Goal: Task Accomplishment & Management: Manage account settings

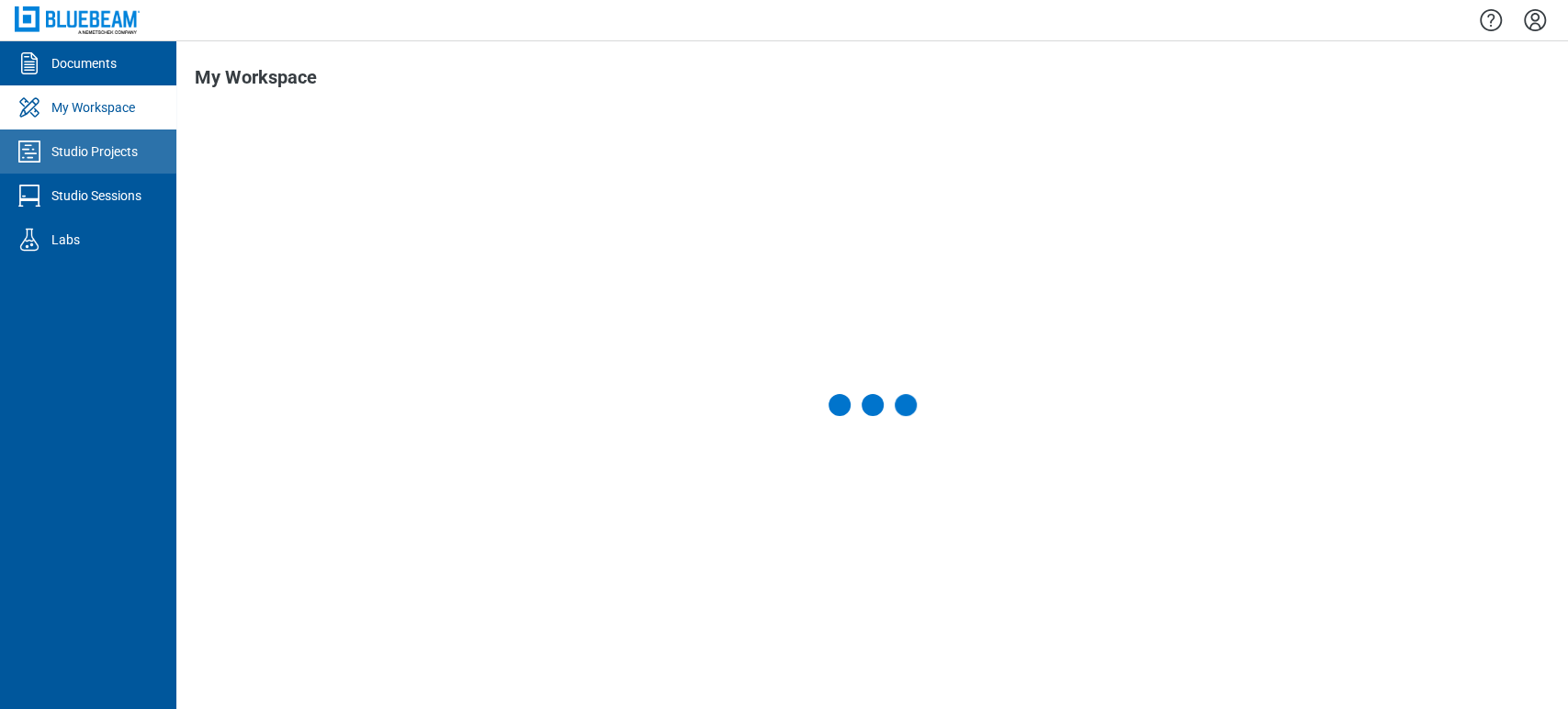
click at [75, 164] on link "Studio Projects" at bounding box center [88, 151] width 176 height 44
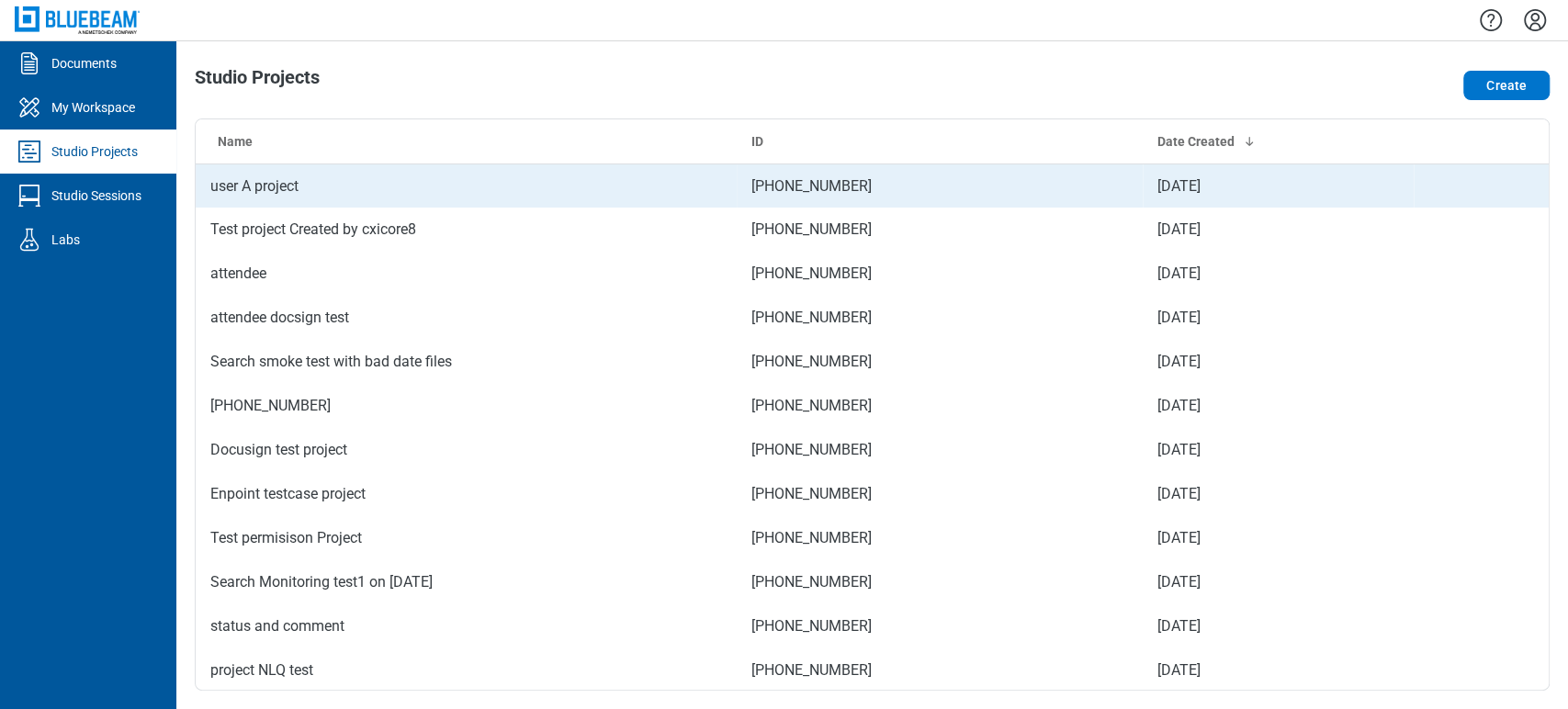
click at [306, 195] on td "user A project" at bounding box center [466, 186] width 541 height 44
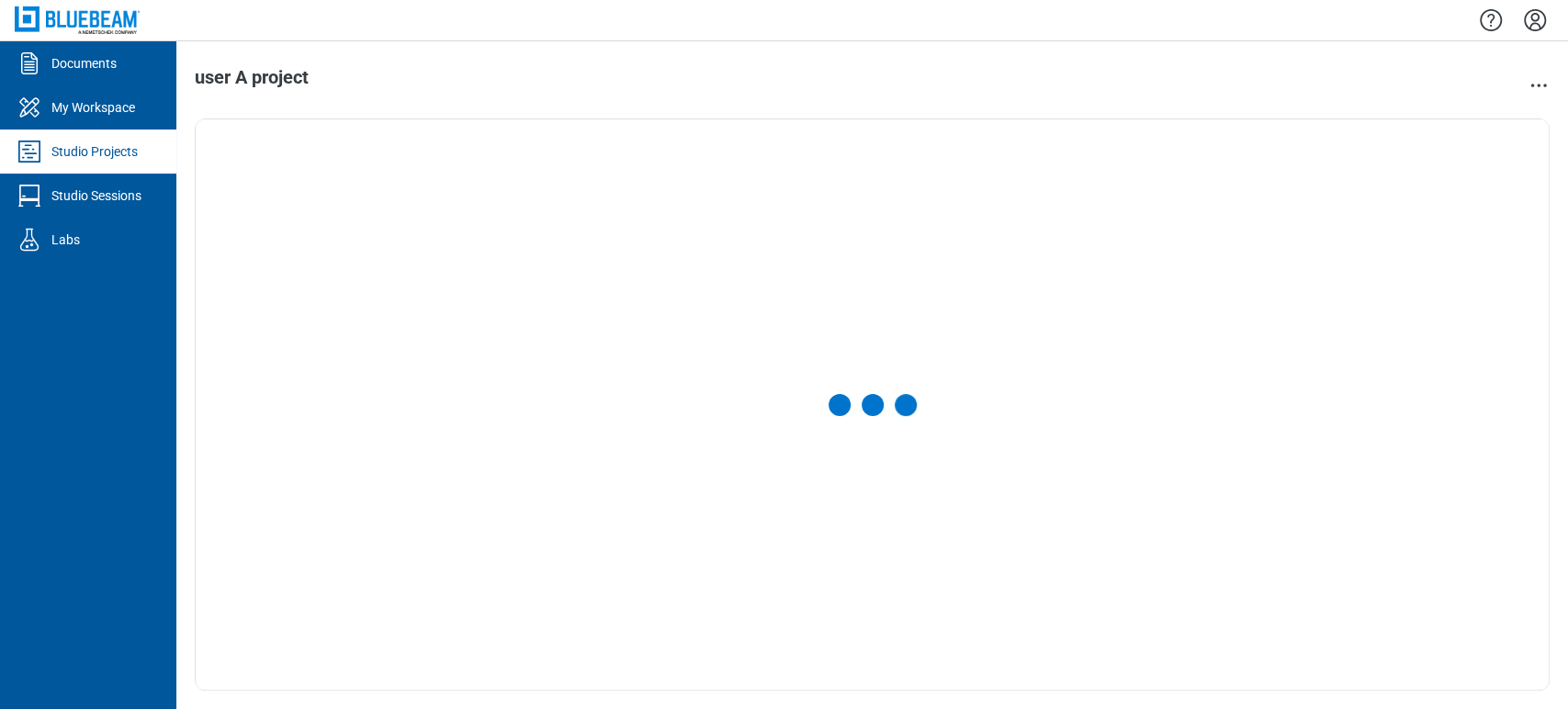
click at [97, 163] on link "Studio Projects" at bounding box center [88, 151] width 176 height 44
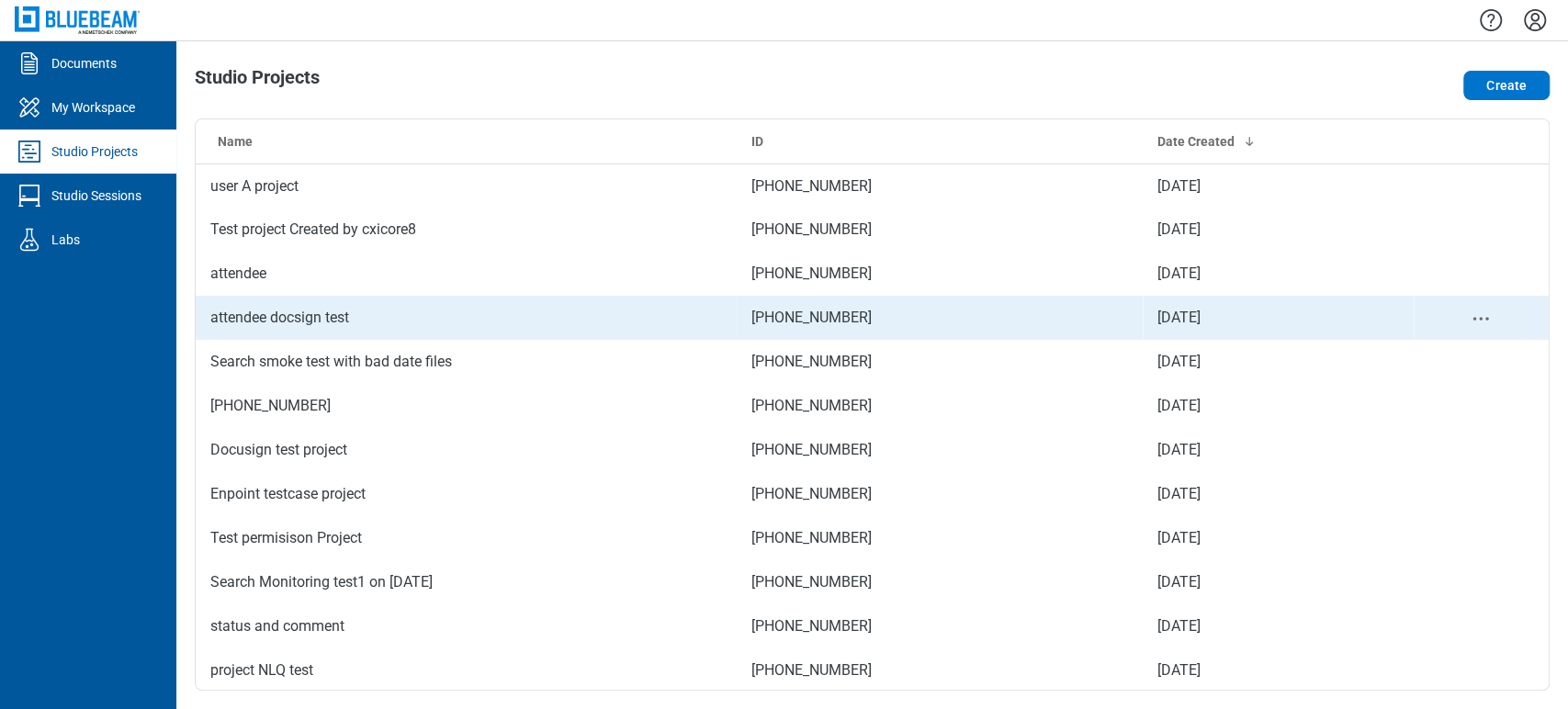
click at [320, 308] on td "attendee docsign test" at bounding box center [466, 318] width 541 height 44
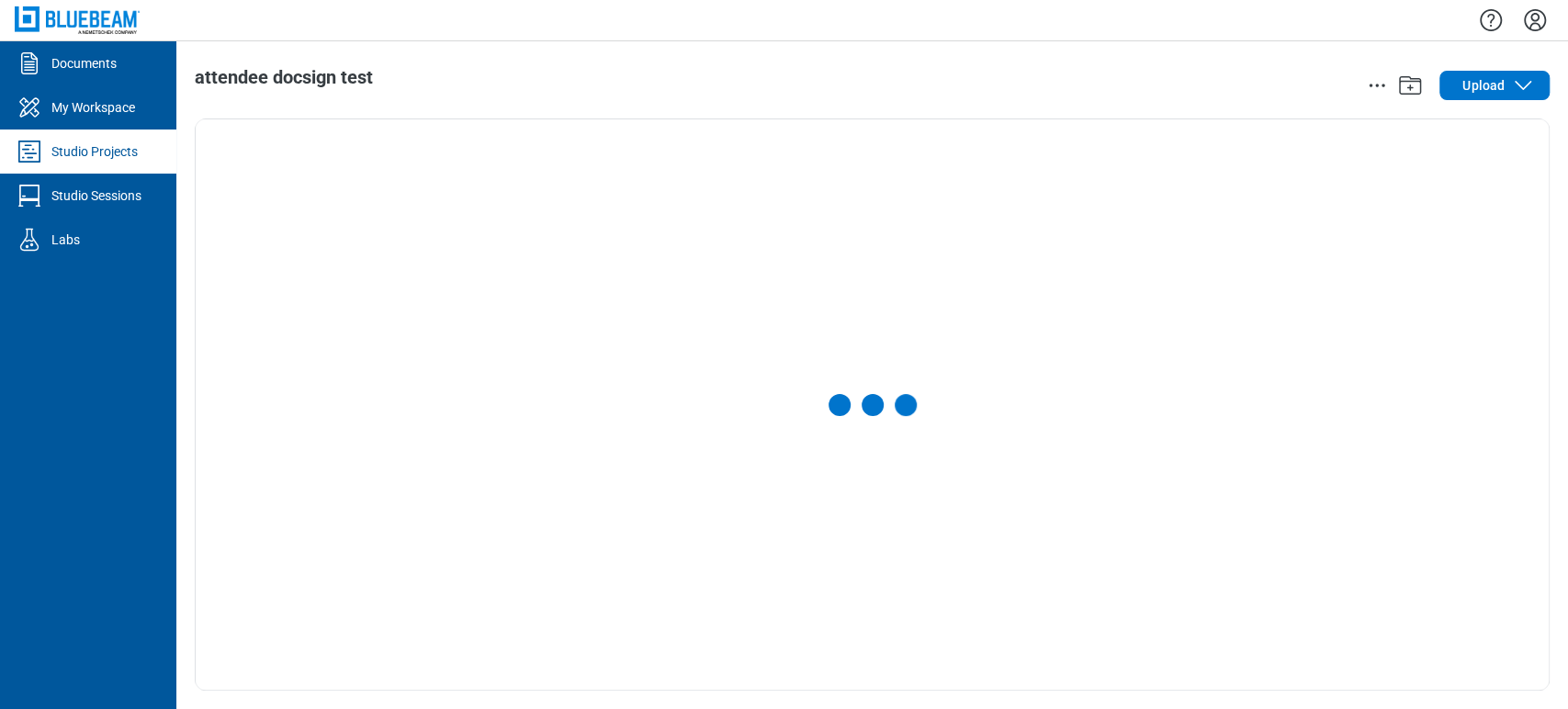
click at [101, 164] on link "Studio Projects" at bounding box center [88, 151] width 176 height 44
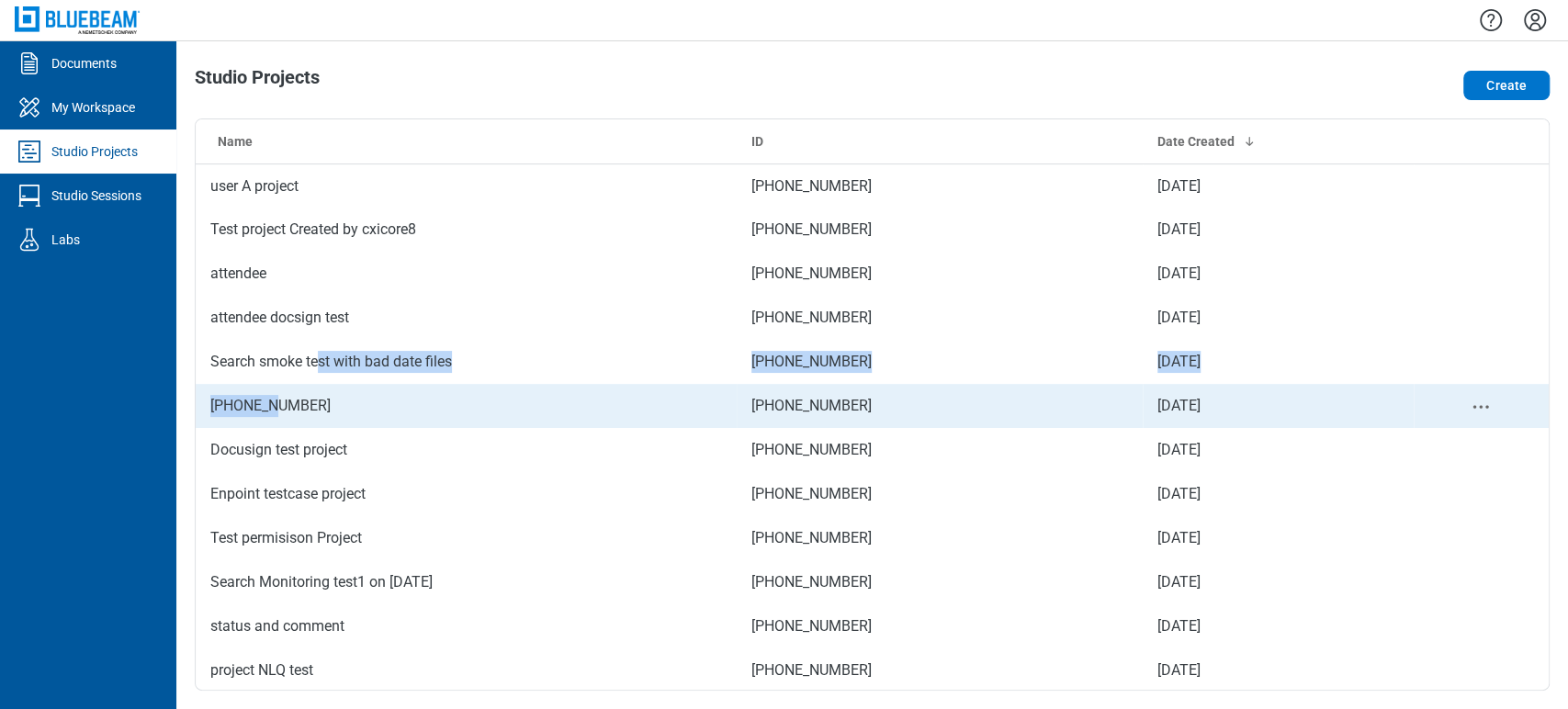
drag, startPoint x: 271, startPoint y: 409, endPoint x: 317, endPoint y: 383, distance: 52.8
click at [317, 384] on td "074-705-098" at bounding box center [466, 406] width 541 height 44
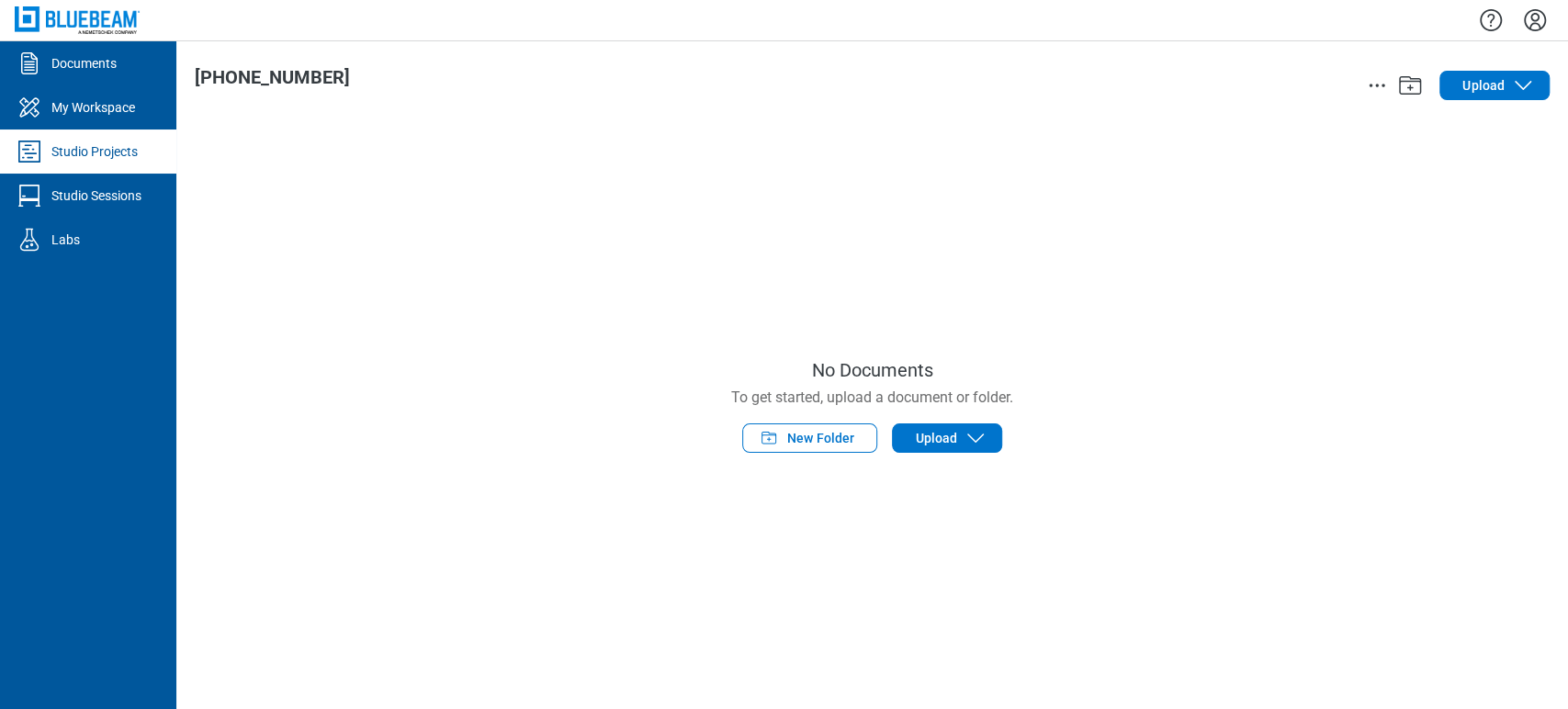
click at [137, 159] on div "Studio Projects" at bounding box center [94, 151] width 86 height 18
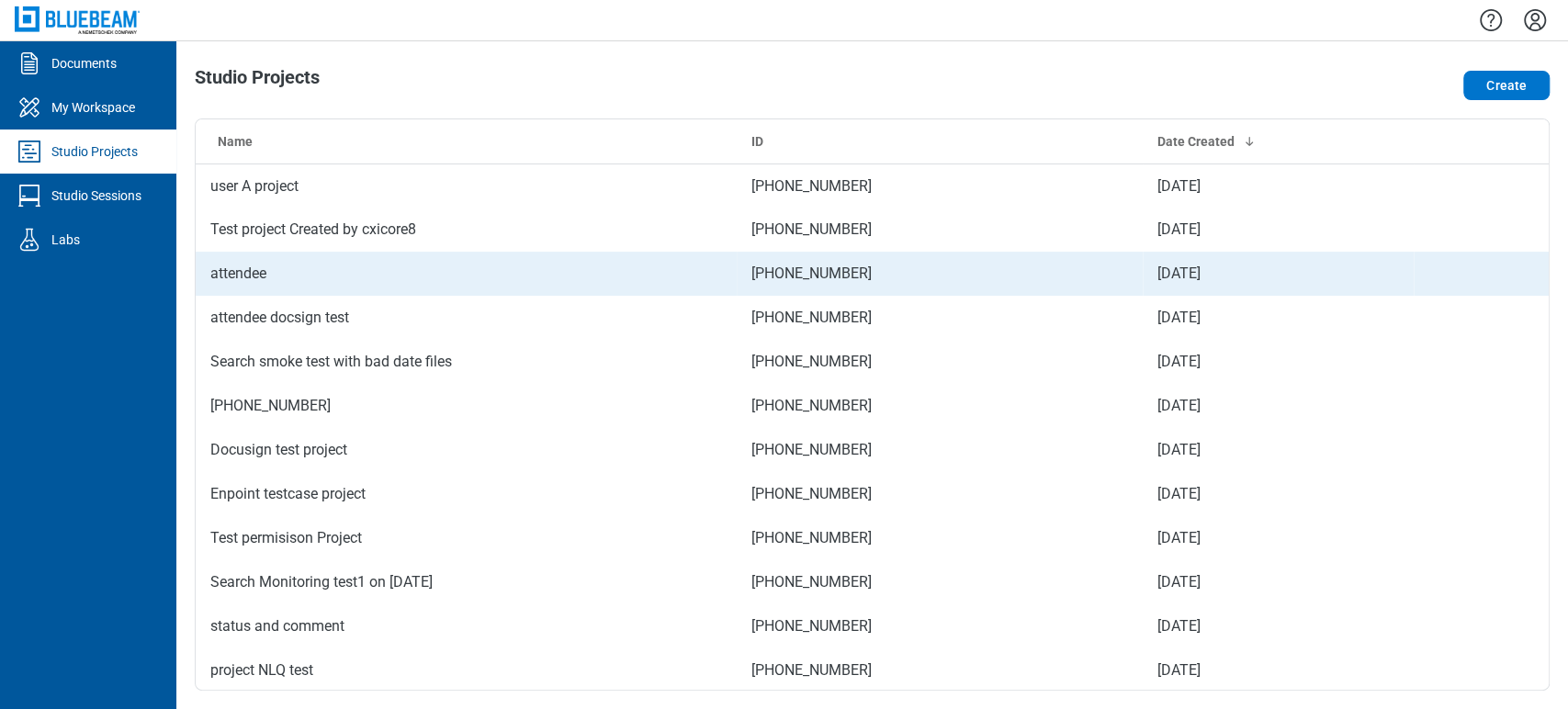
click at [274, 271] on td "attendee" at bounding box center [466, 273] width 541 height 44
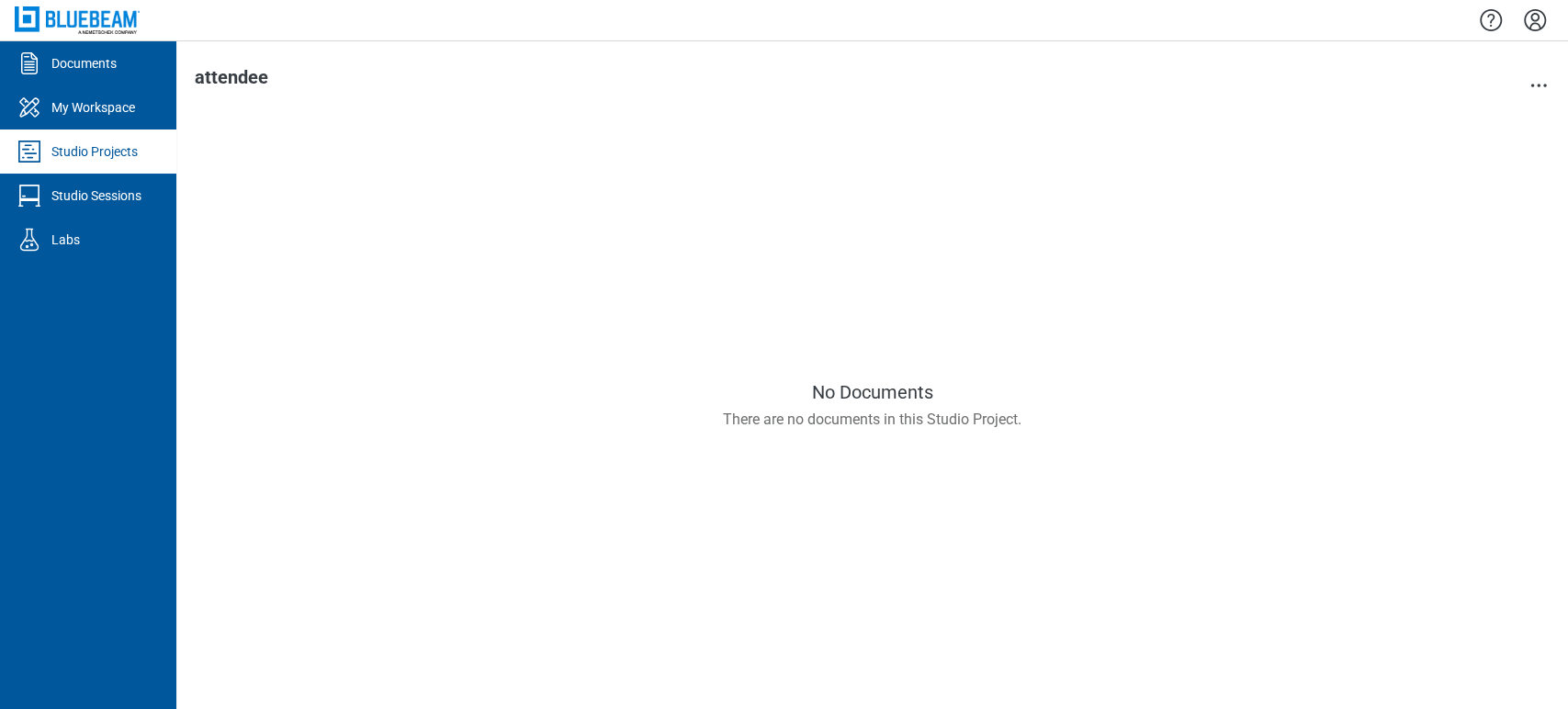
click at [83, 138] on link "Studio Projects" at bounding box center [88, 151] width 176 height 44
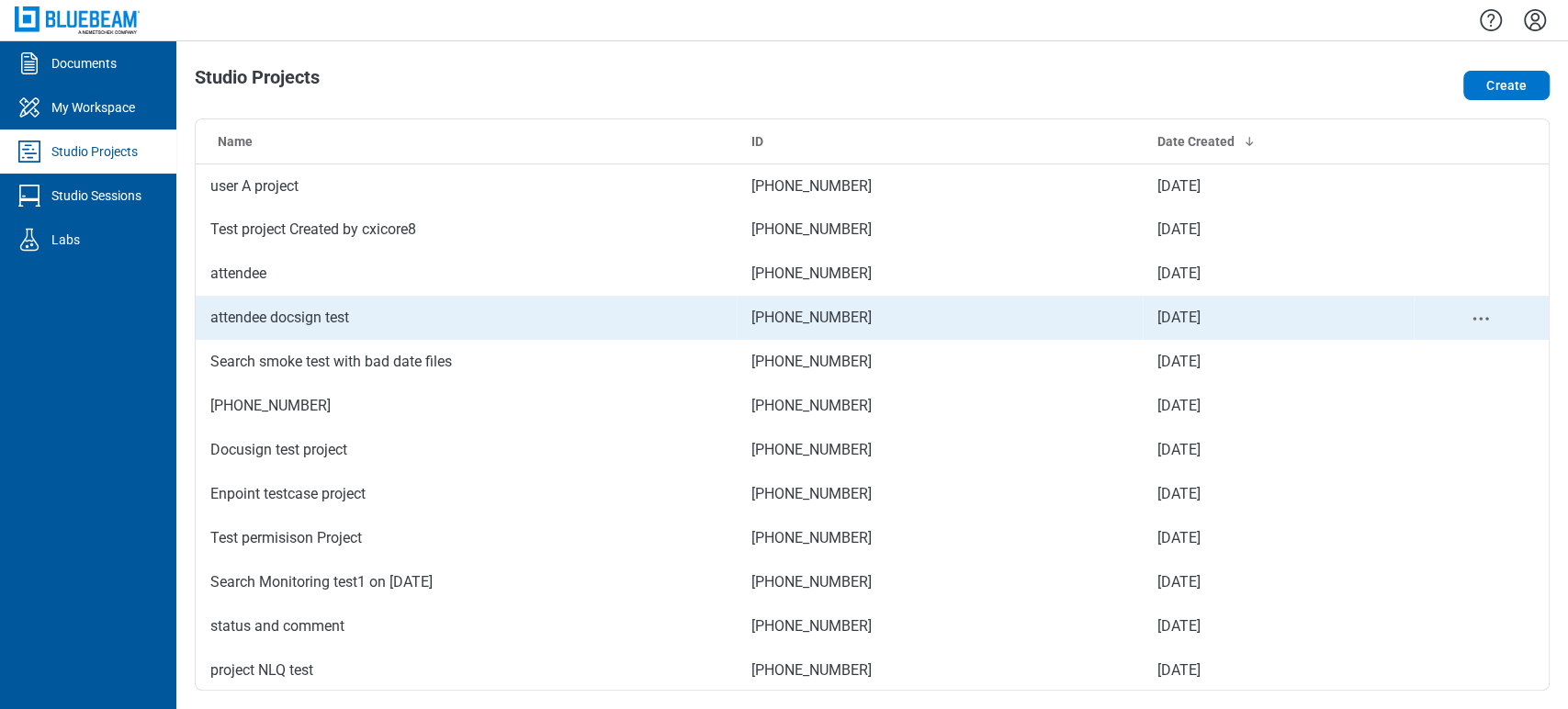
click at [408, 321] on td "attendee docsign test" at bounding box center [466, 318] width 541 height 44
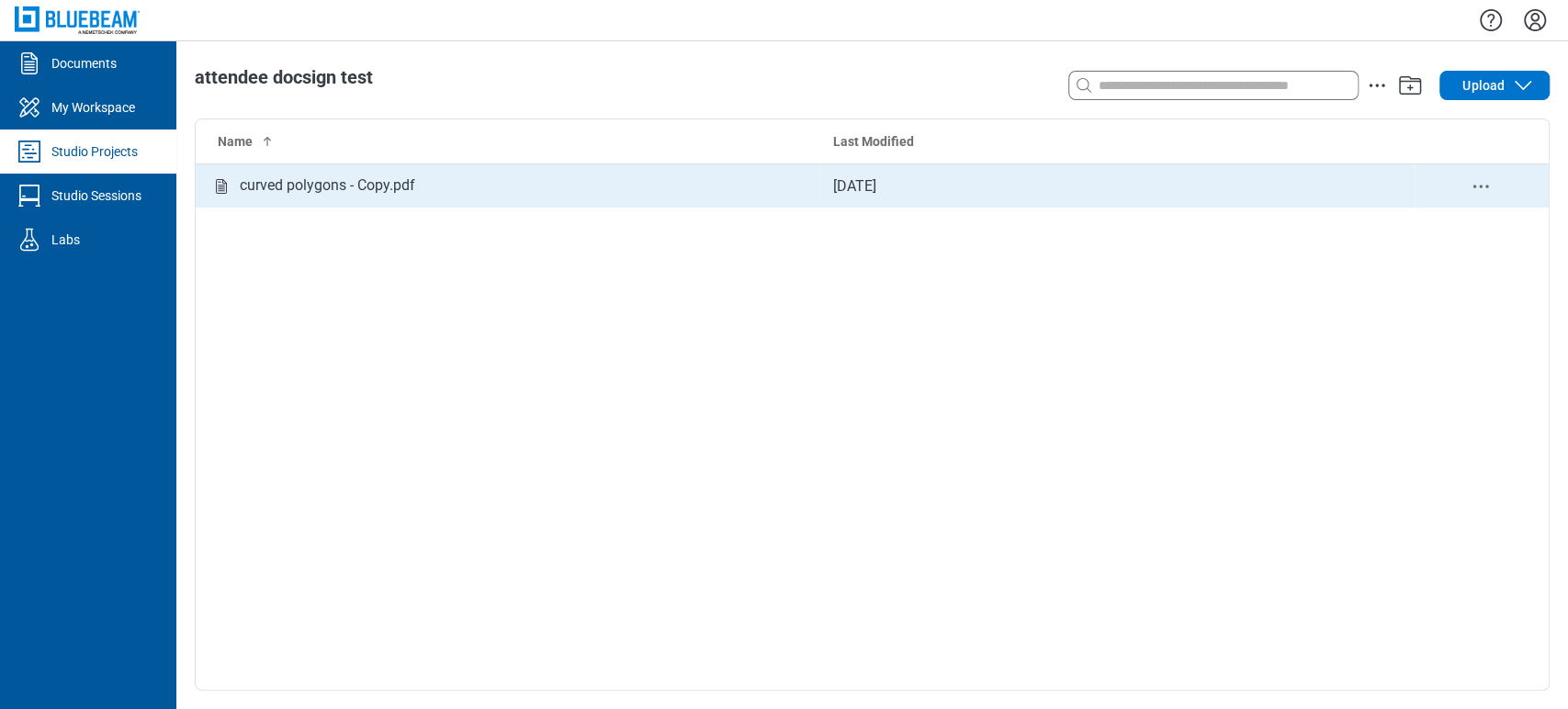
click at [347, 180] on div "curved polygons - Copy.pdf" at bounding box center [328, 186] width 175 height 23
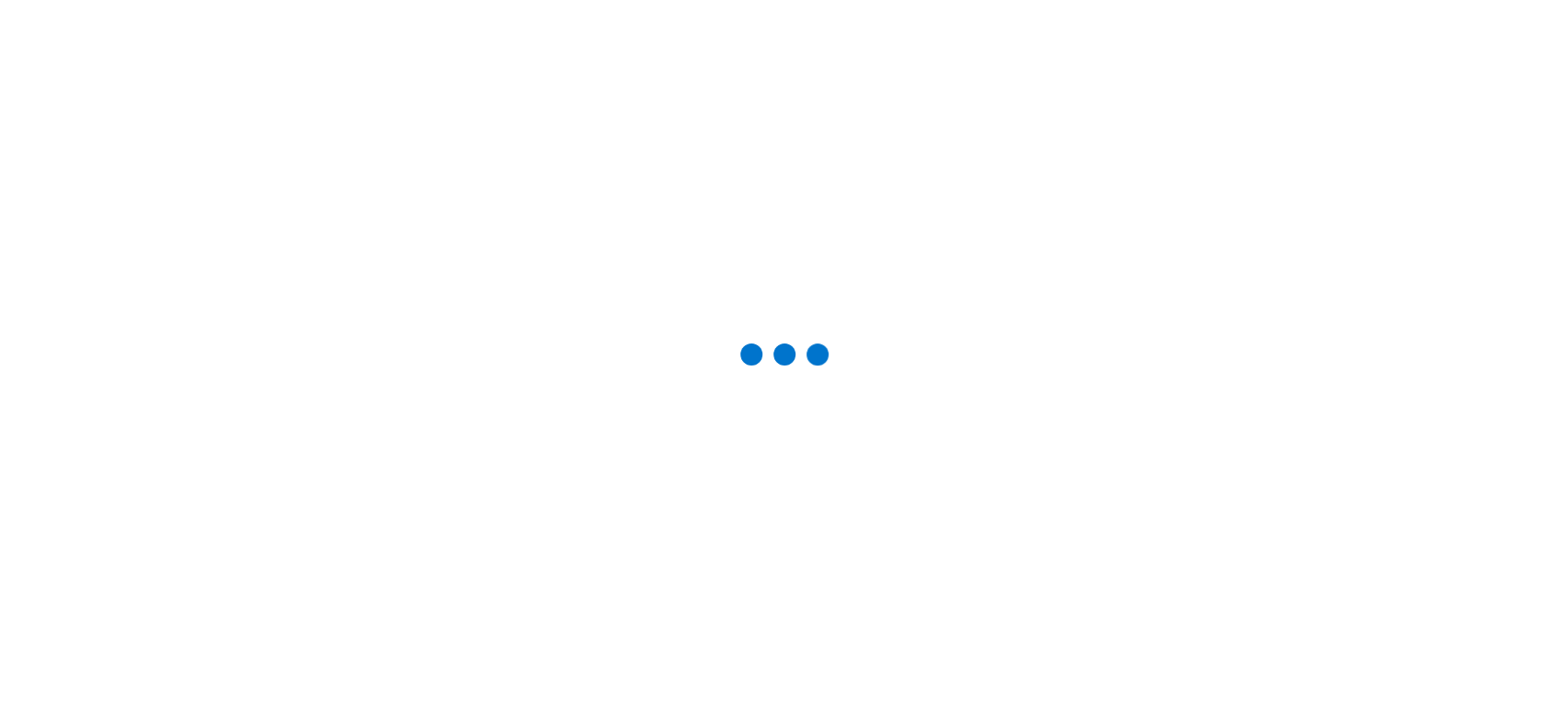
click at [244, 17] on main at bounding box center [784, 354] width 1568 height 709
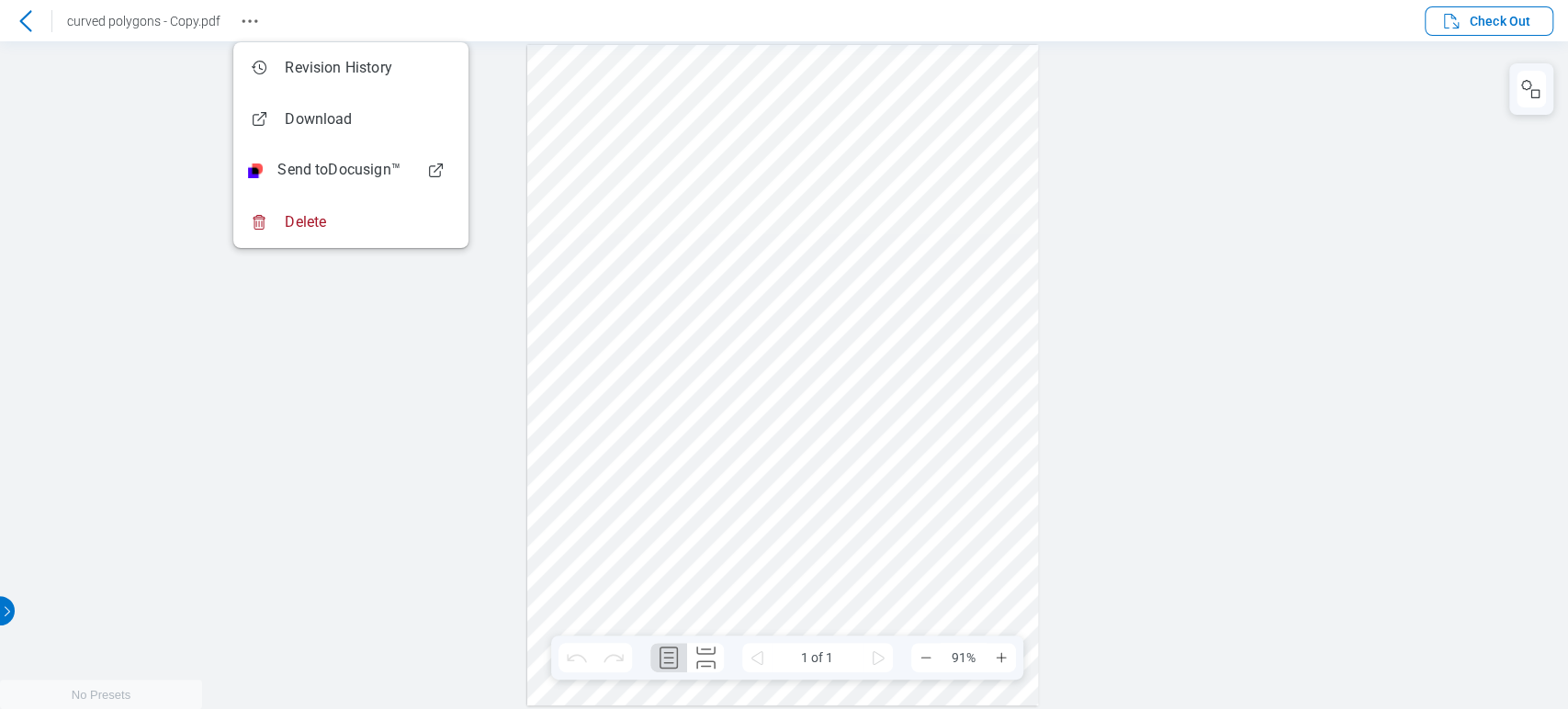
click at [244, 17] on icon "Revision History" at bounding box center [250, 21] width 22 height 22
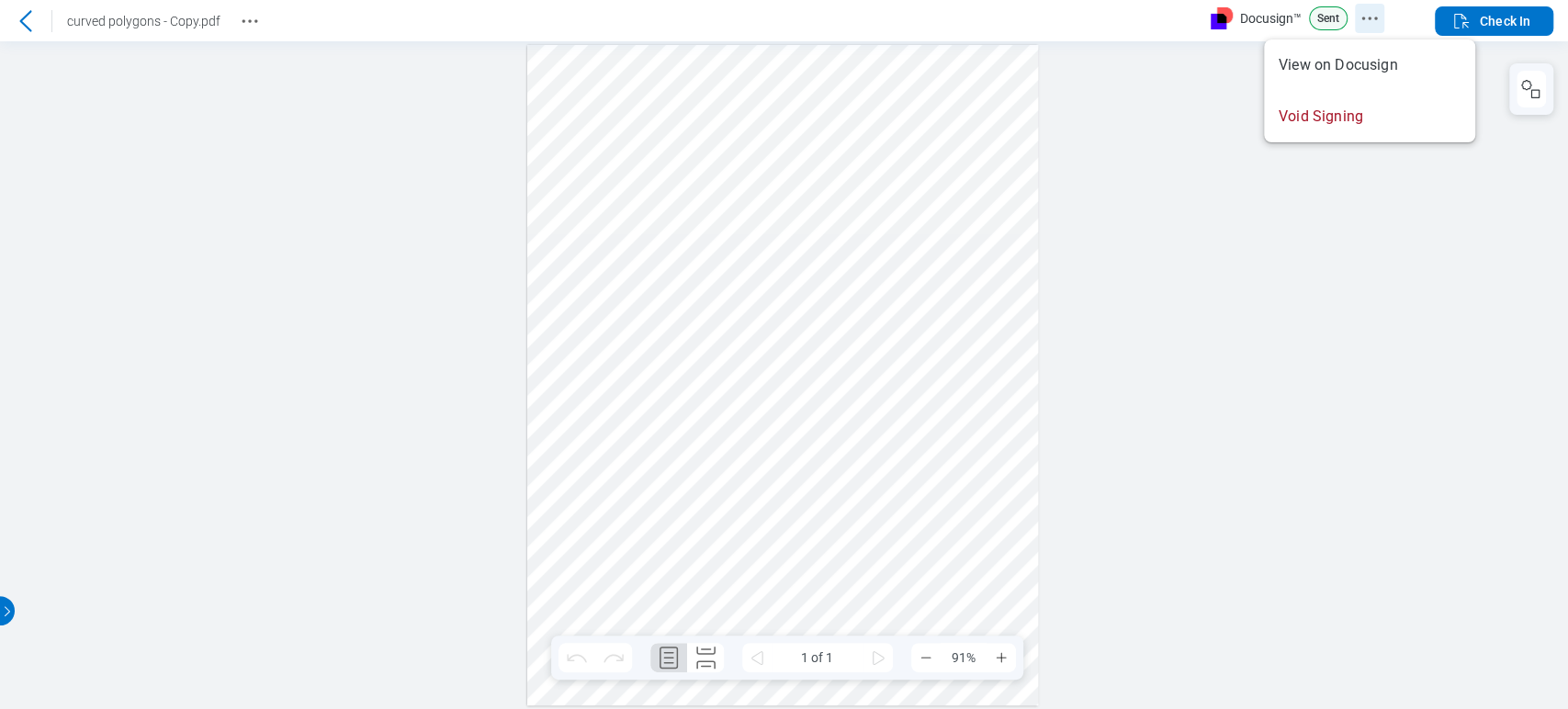
click at [1358, 16] on icon "Docusign Menu" at bounding box center [1369, 18] width 22 height 22
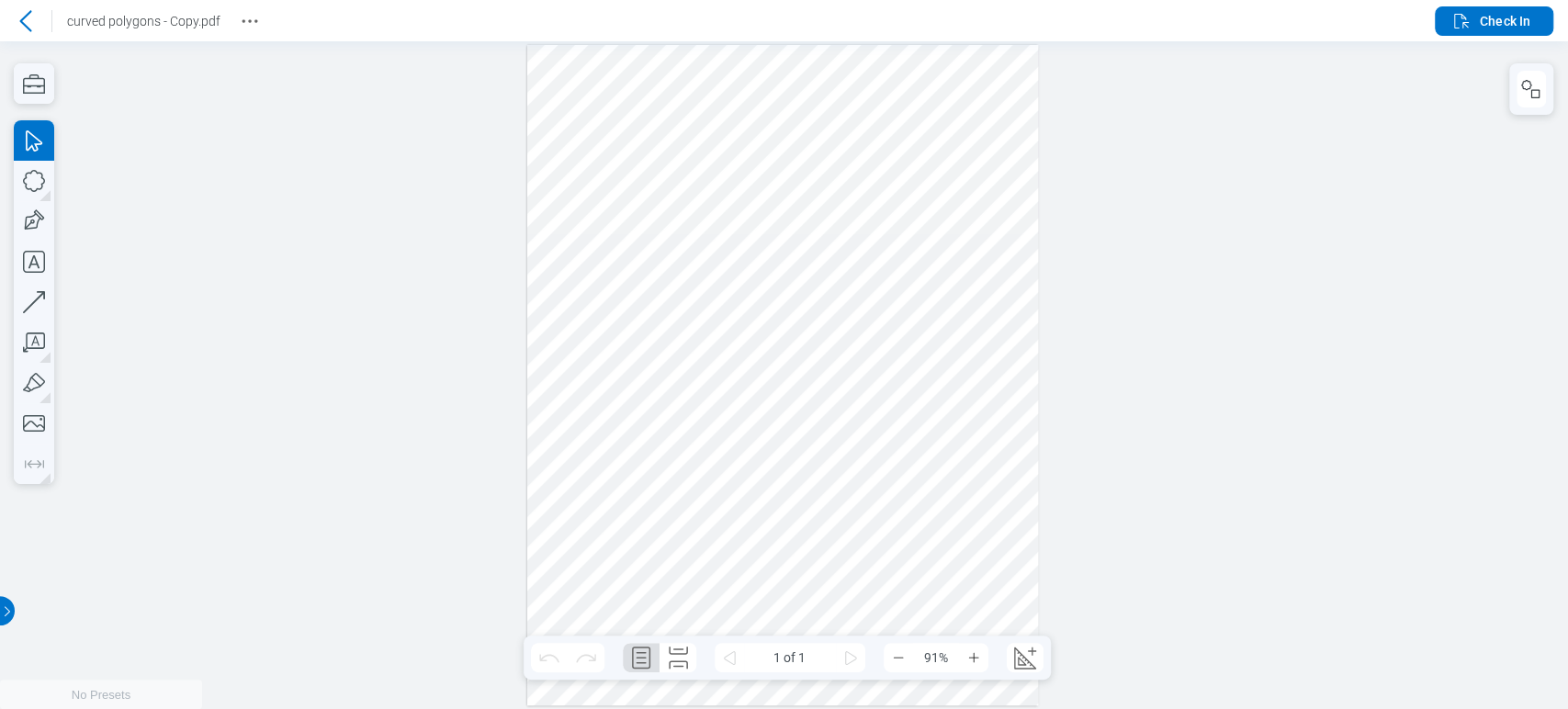
click at [1128, 203] on div at bounding box center [784, 375] width 1568 height 667
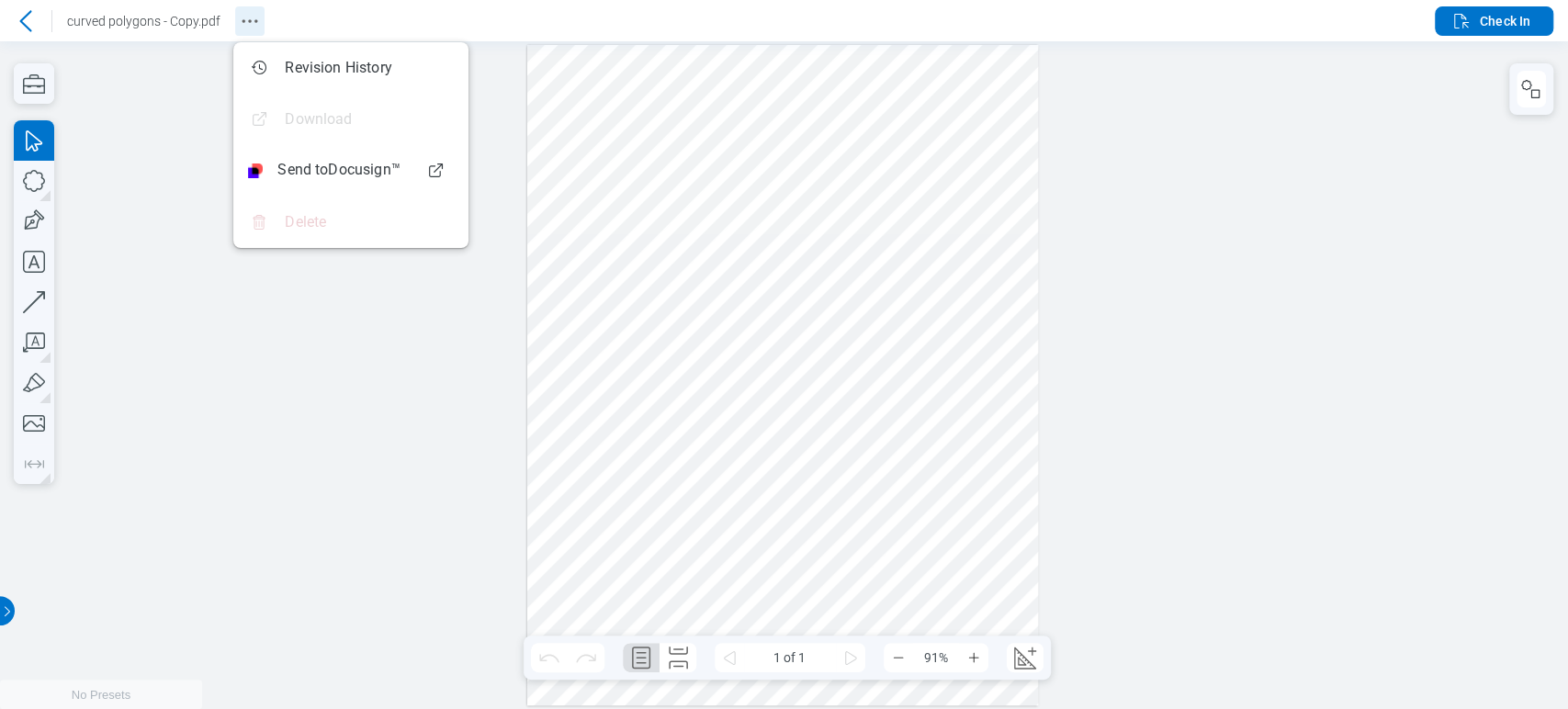
click at [243, 20] on circle "Revision History" at bounding box center [244, 20] width 3 height 3
click at [1472, 18] on span "Check In" at bounding box center [1490, 21] width 80 height 22
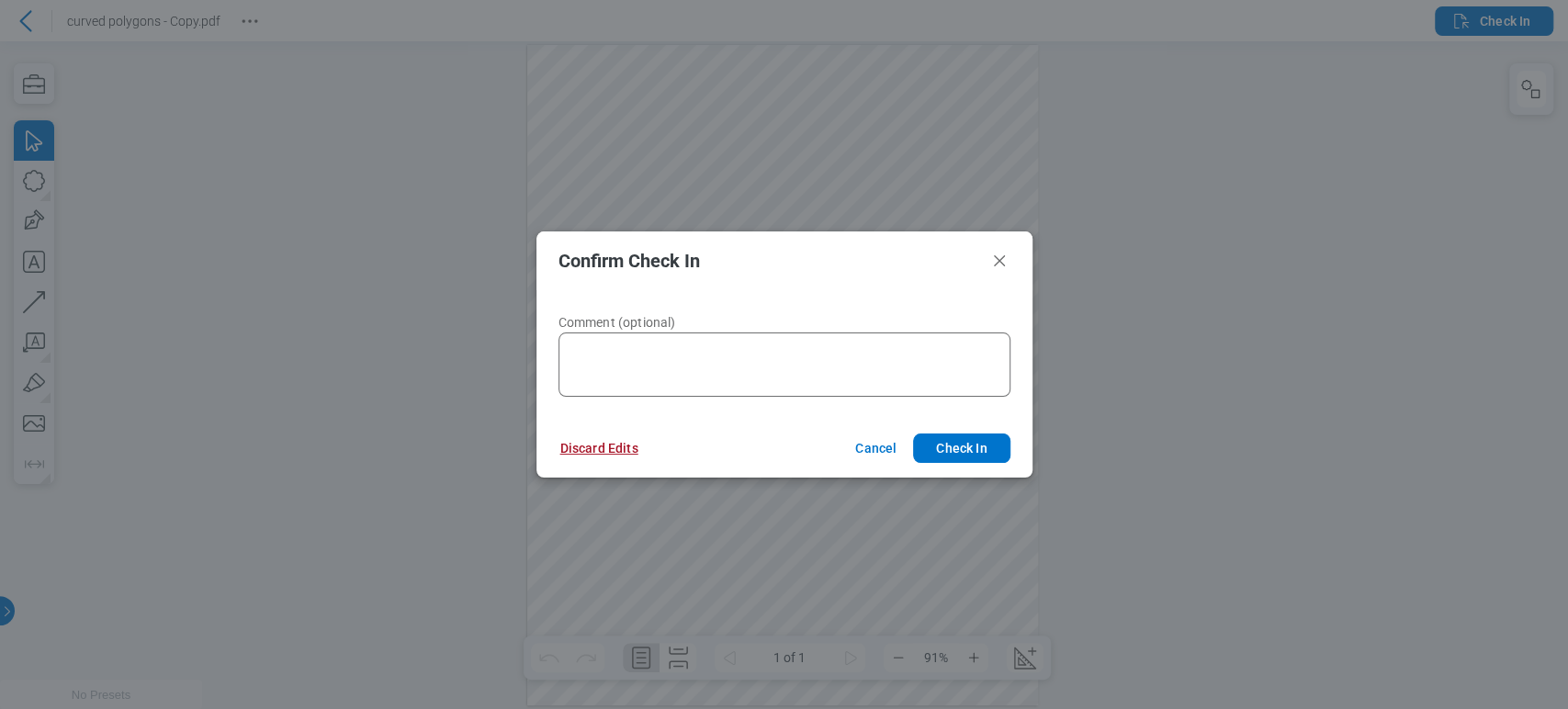
click at [568, 439] on button "Discard Edits" at bounding box center [599, 448] width 122 height 30
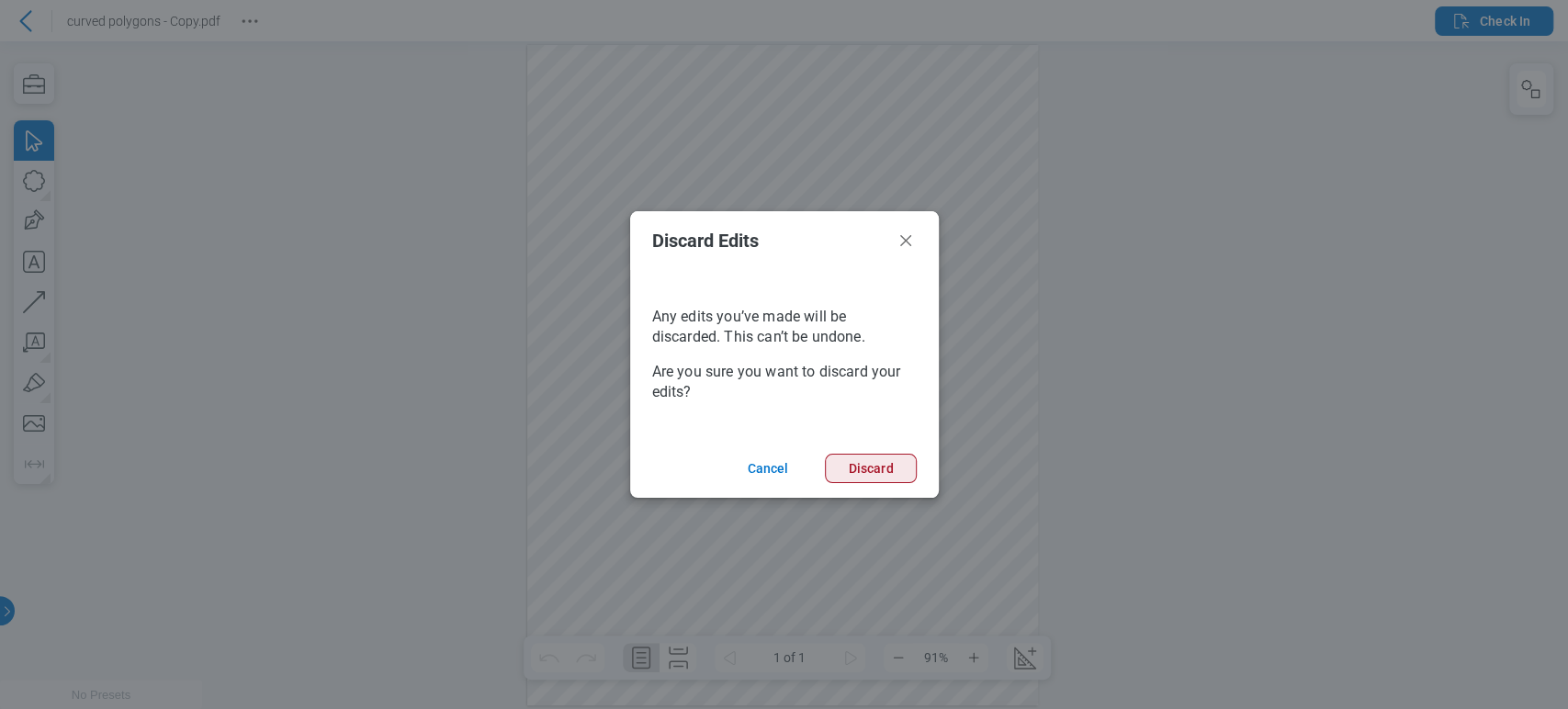
click at [850, 463] on button "Discard" at bounding box center [870, 468] width 90 height 30
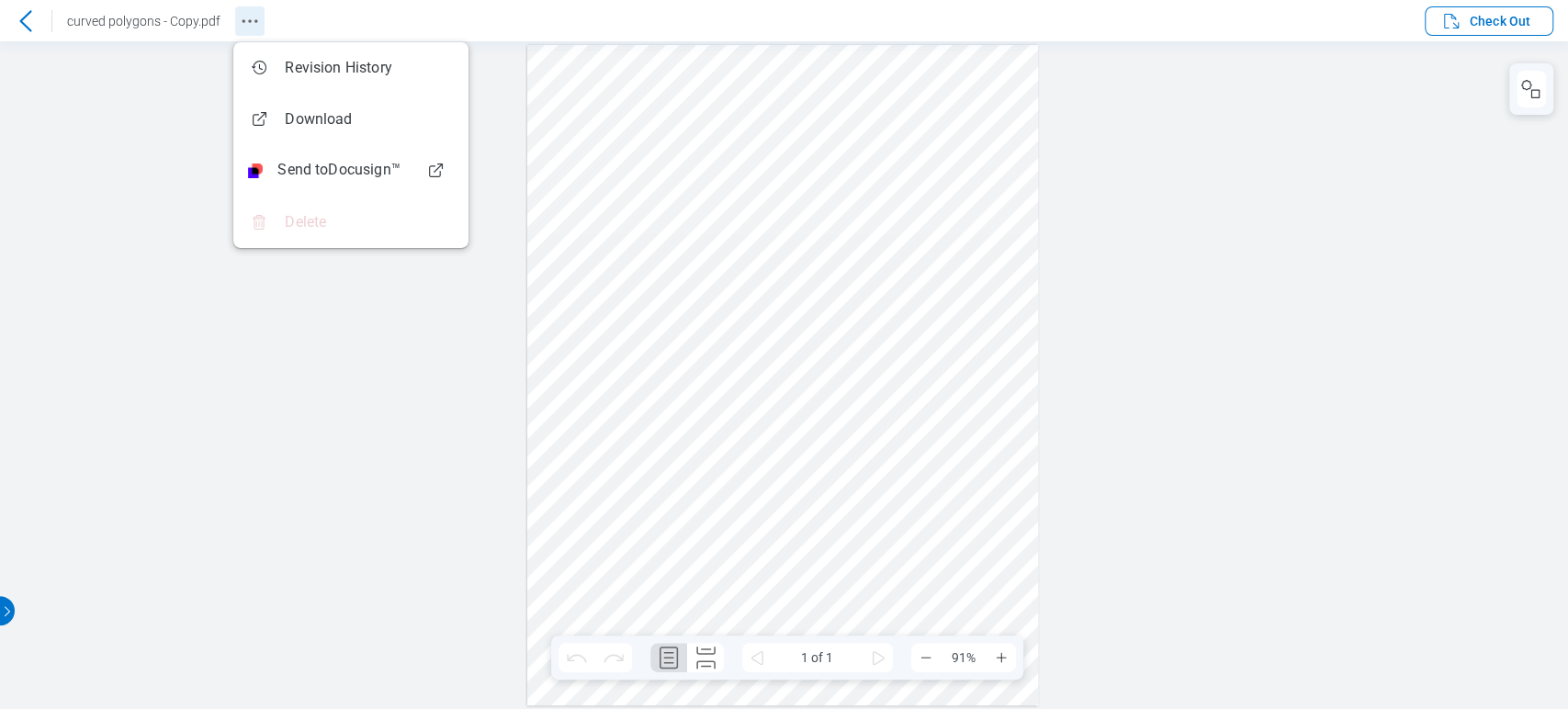
click at [246, 29] on icon "Revision History" at bounding box center [250, 21] width 22 height 22
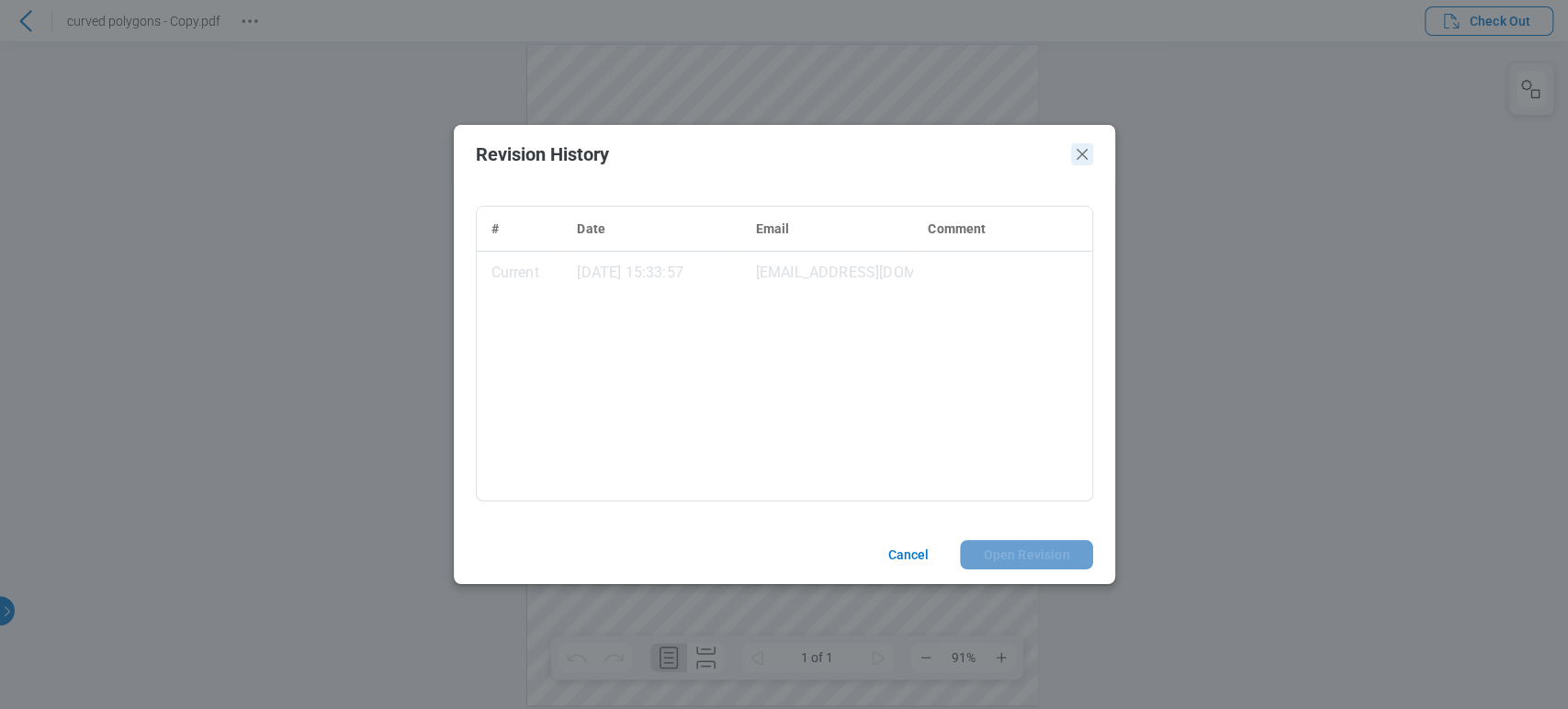
click at [1038, 147] on icon "Close" at bounding box center [782, 333] width 511 height 660
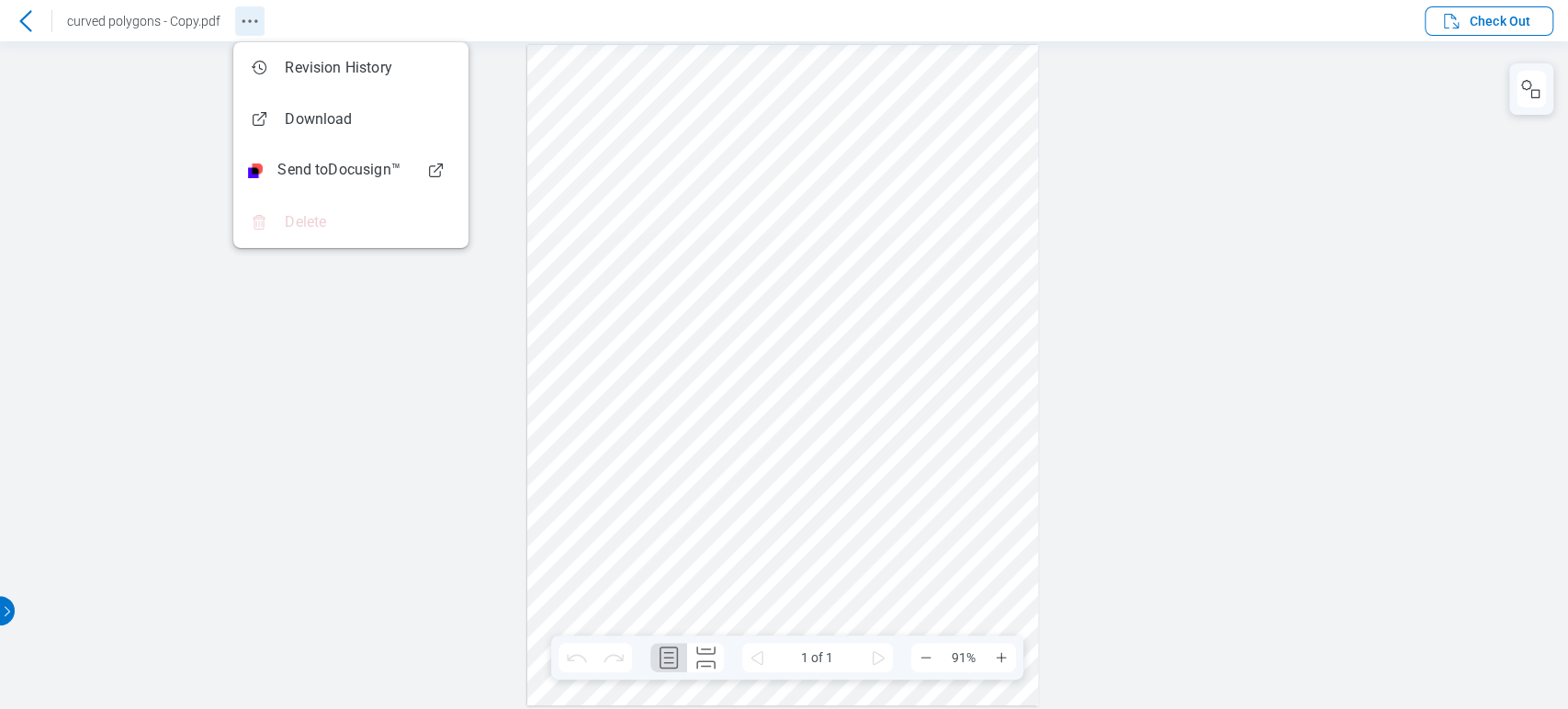
click at [249, 14] on icon "Revision History" at bounding box center [250, 21] width 22 height 22
click at [36, 14] on icon at bounding box center [26, 21] width 22 height 22
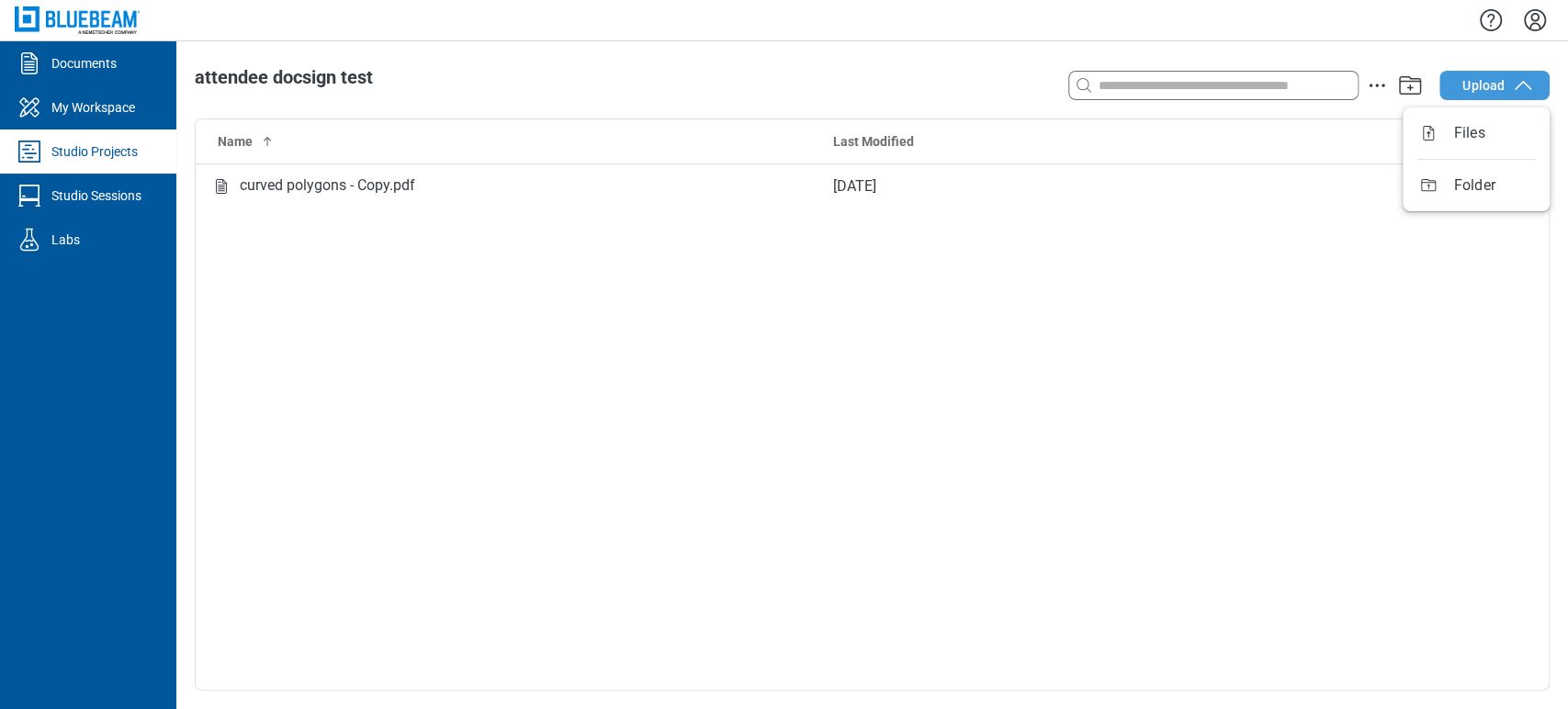
click at [1502, 91] on span "Upload" at bounding box center [1483, 86] width 42 height 18
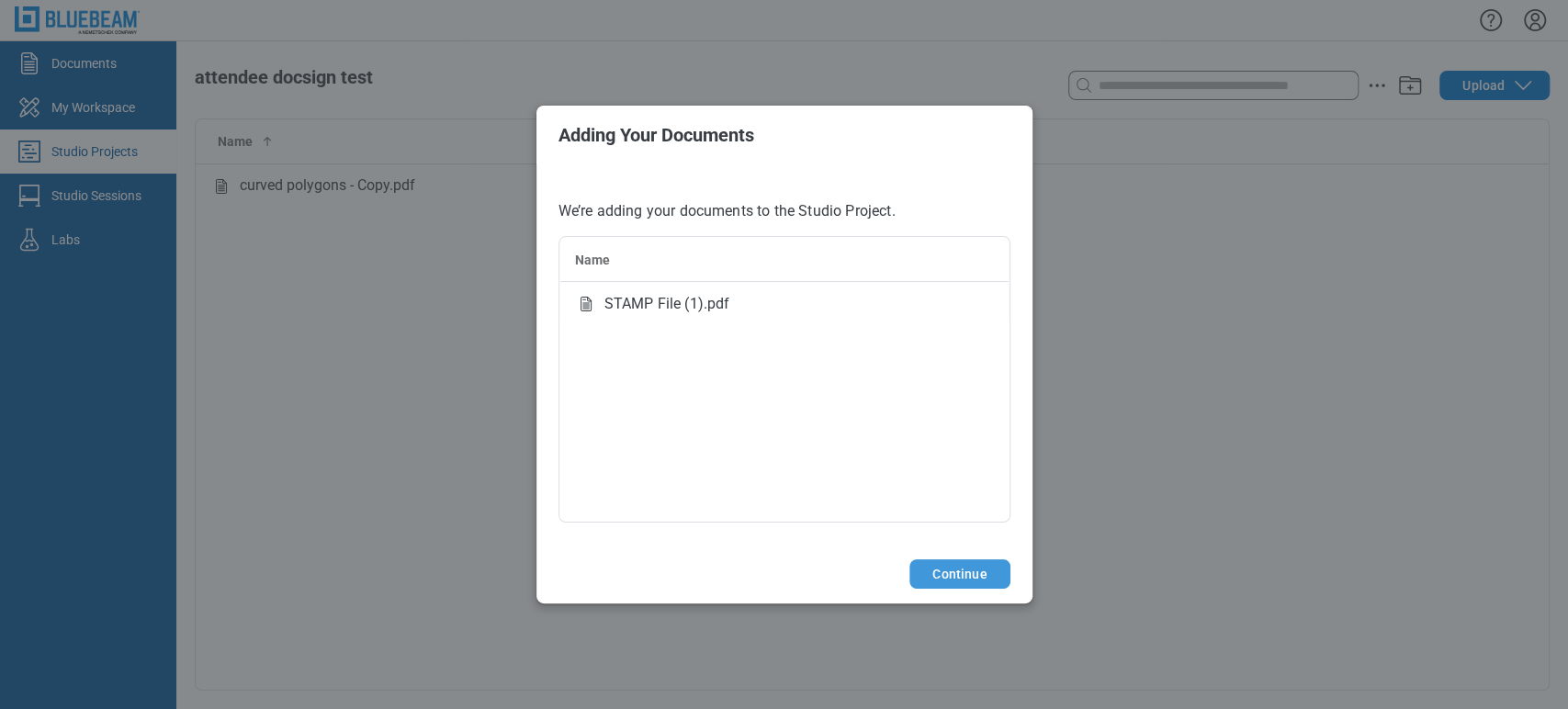
click at [983, 567] on button "Continue" at bounding box center [959, 574] width 100 height 30
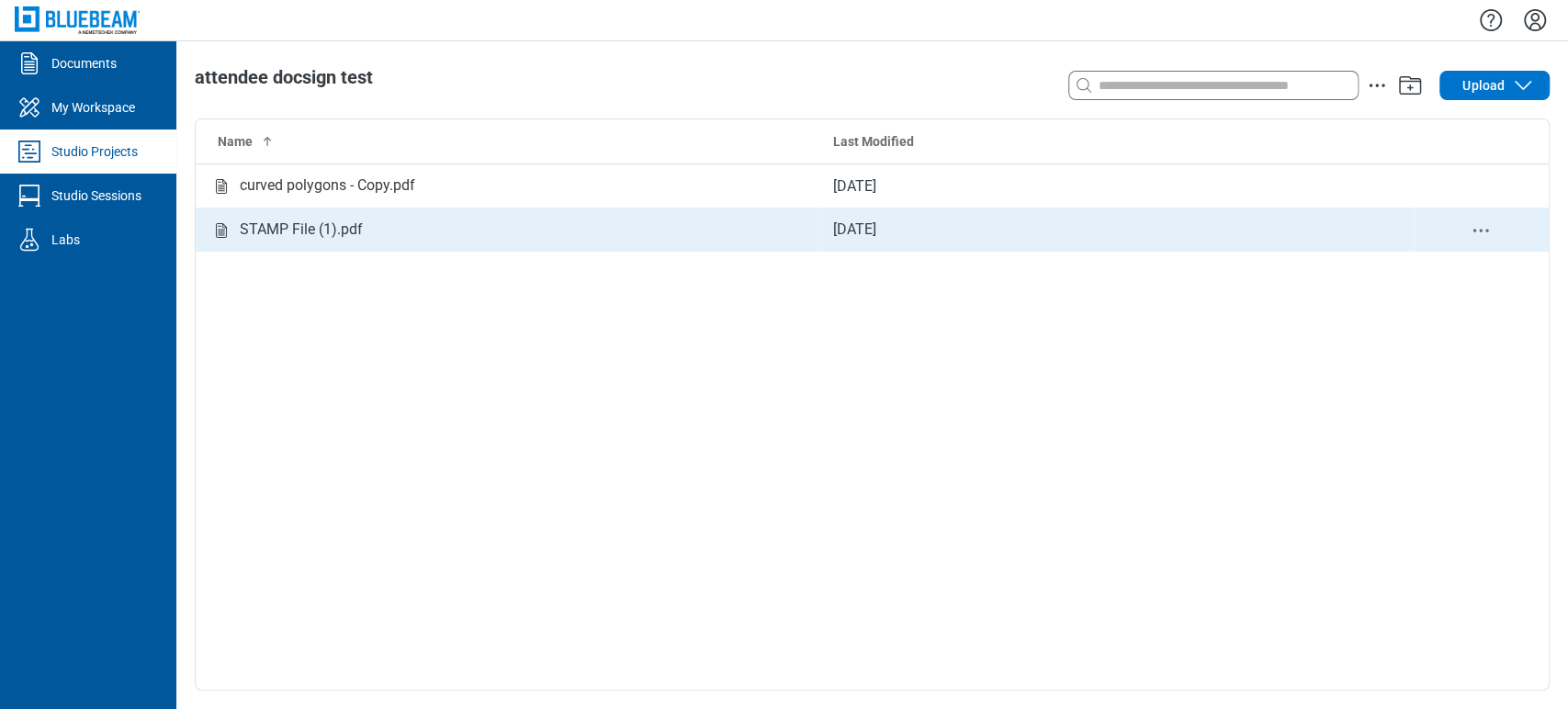
click at [321, 248] on td "STAMP File (1).pdf" at bounding box center [507, 230] width 622 height 44
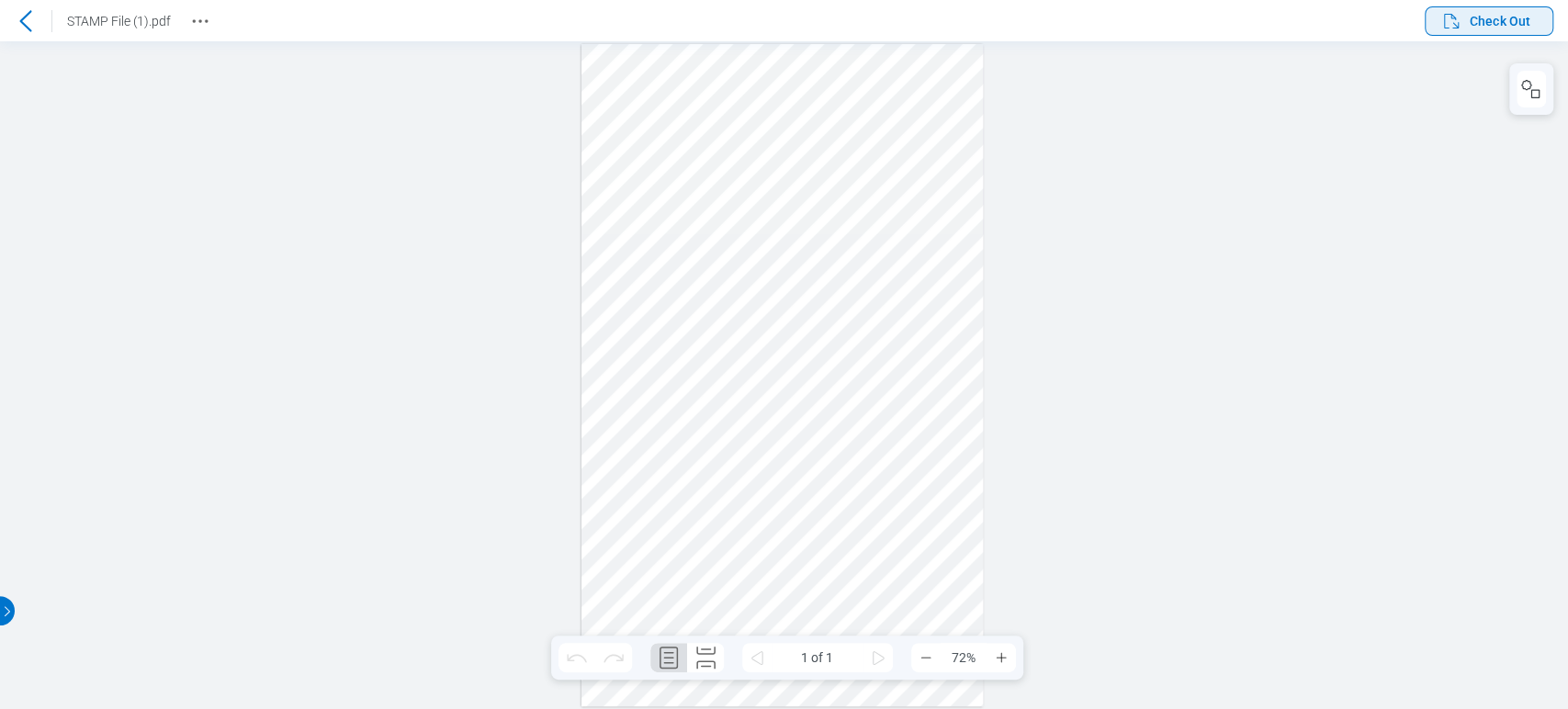
click at [1524, 33] on button "Check Out" at bounding box center [1488, 21] width 128 height 30
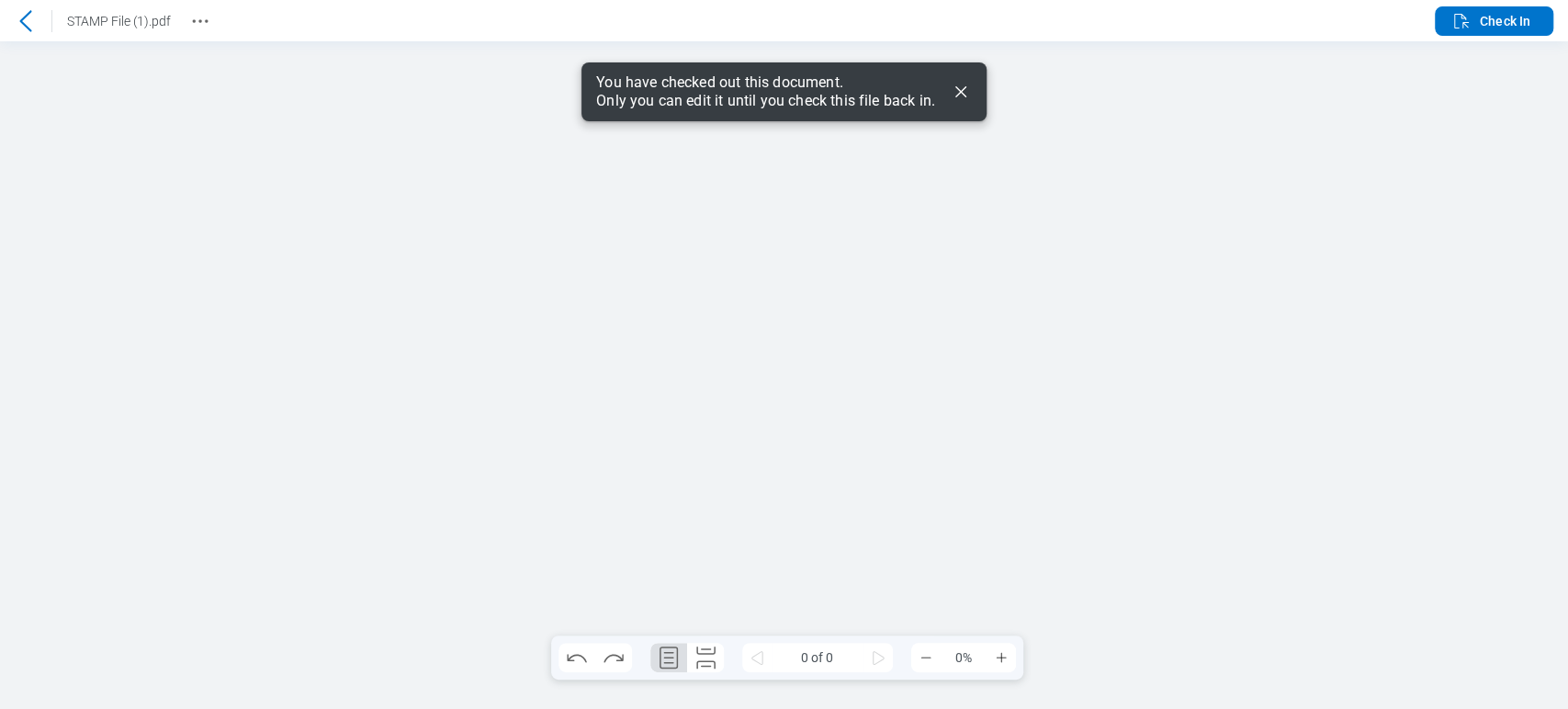
click at [964, 97] on icon "Dismiss" at bounding box center [960, 92] width 22 height 22
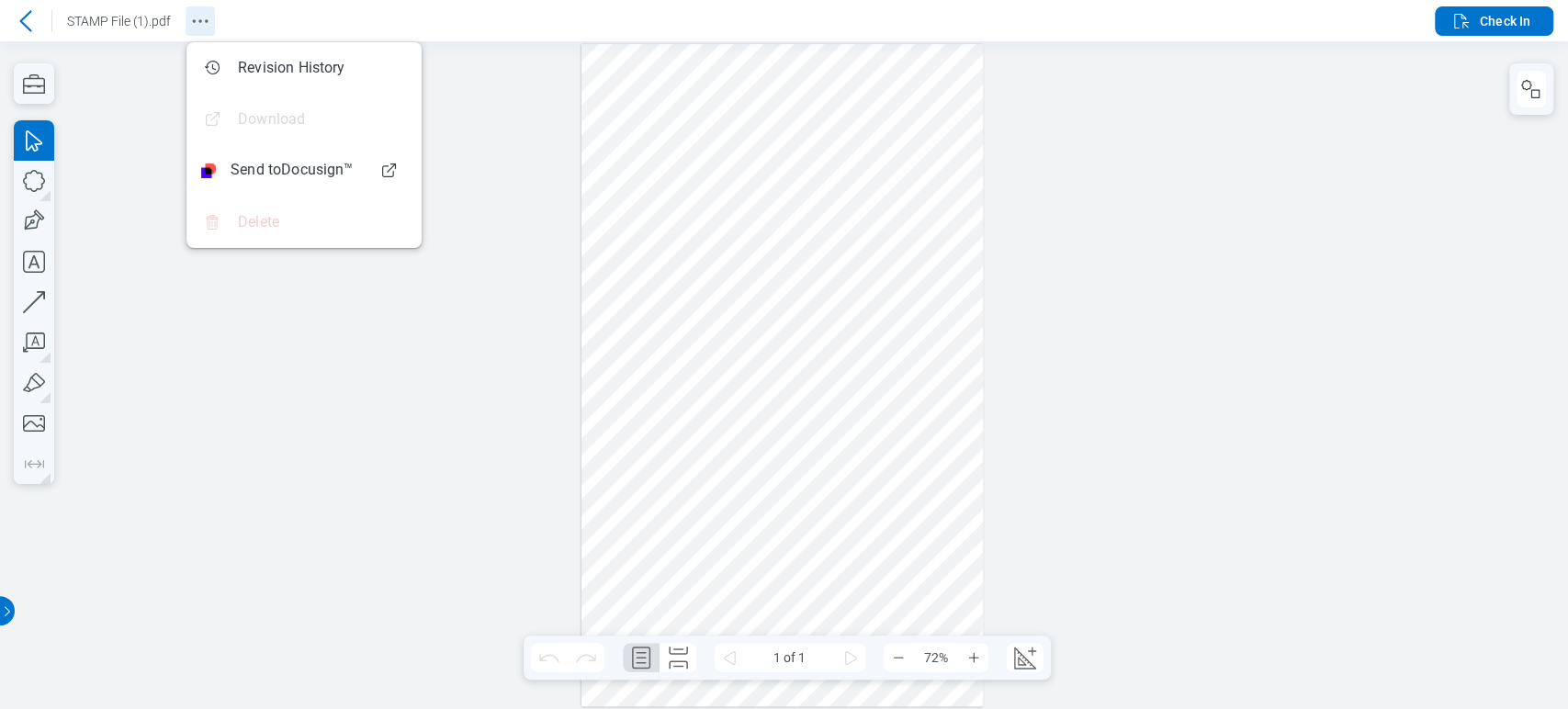
click at [206, 29] on icon "Revision History" at bounding box center [200, 21] width 22 height 22
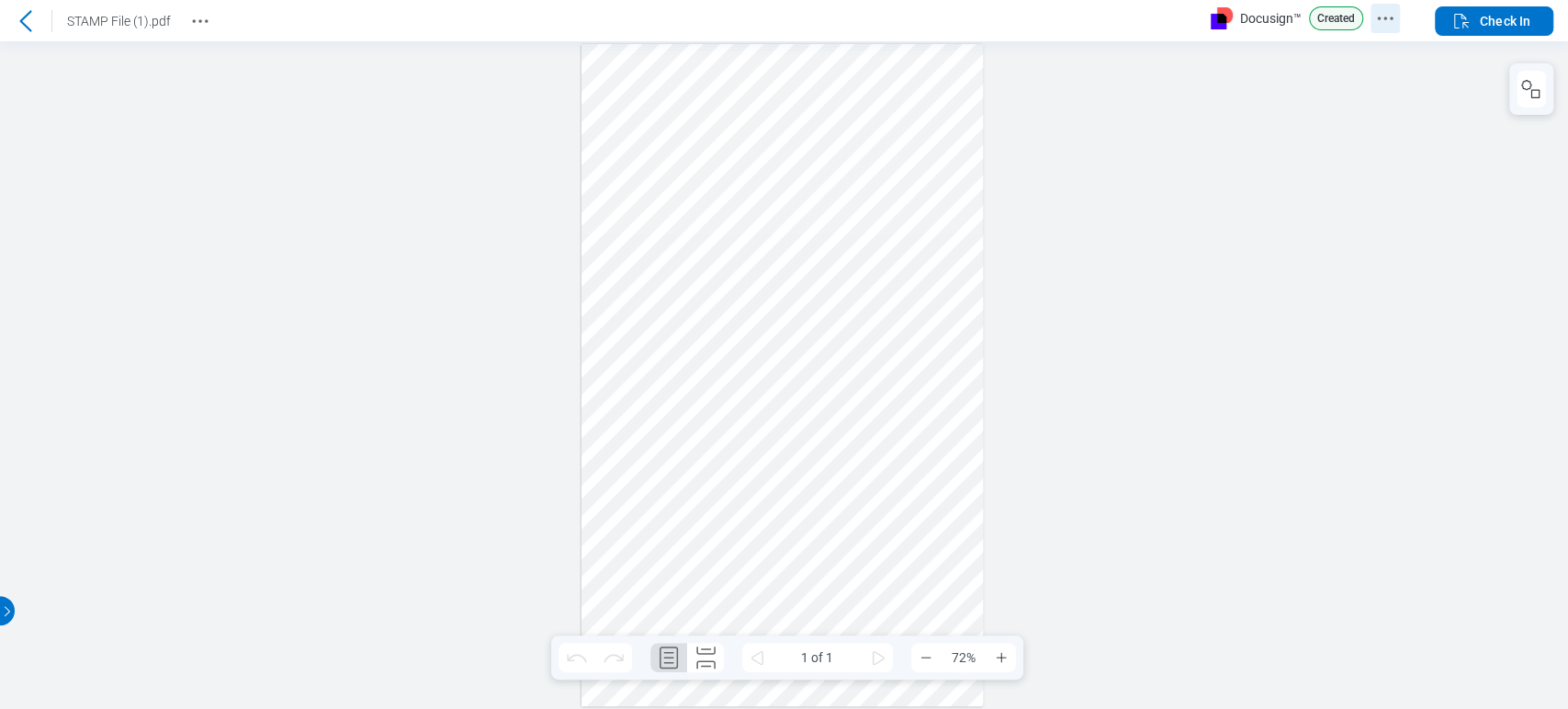
click at [1381, 26] on icon "Docusign Menu" at bounding box center [1385, 18] width 22 height 22
click at [1062, 136] on div at bounding box center [784, 375] width 1568 height 667
click at [189, 19] on icon "Revision History" at bounding box center [200, 21] width 22 height 22
click at [208, 38] on header "STAMP File (1).pdf Docusign™ Created Check In" at bounding box center [784, 20] width 1568 height 42
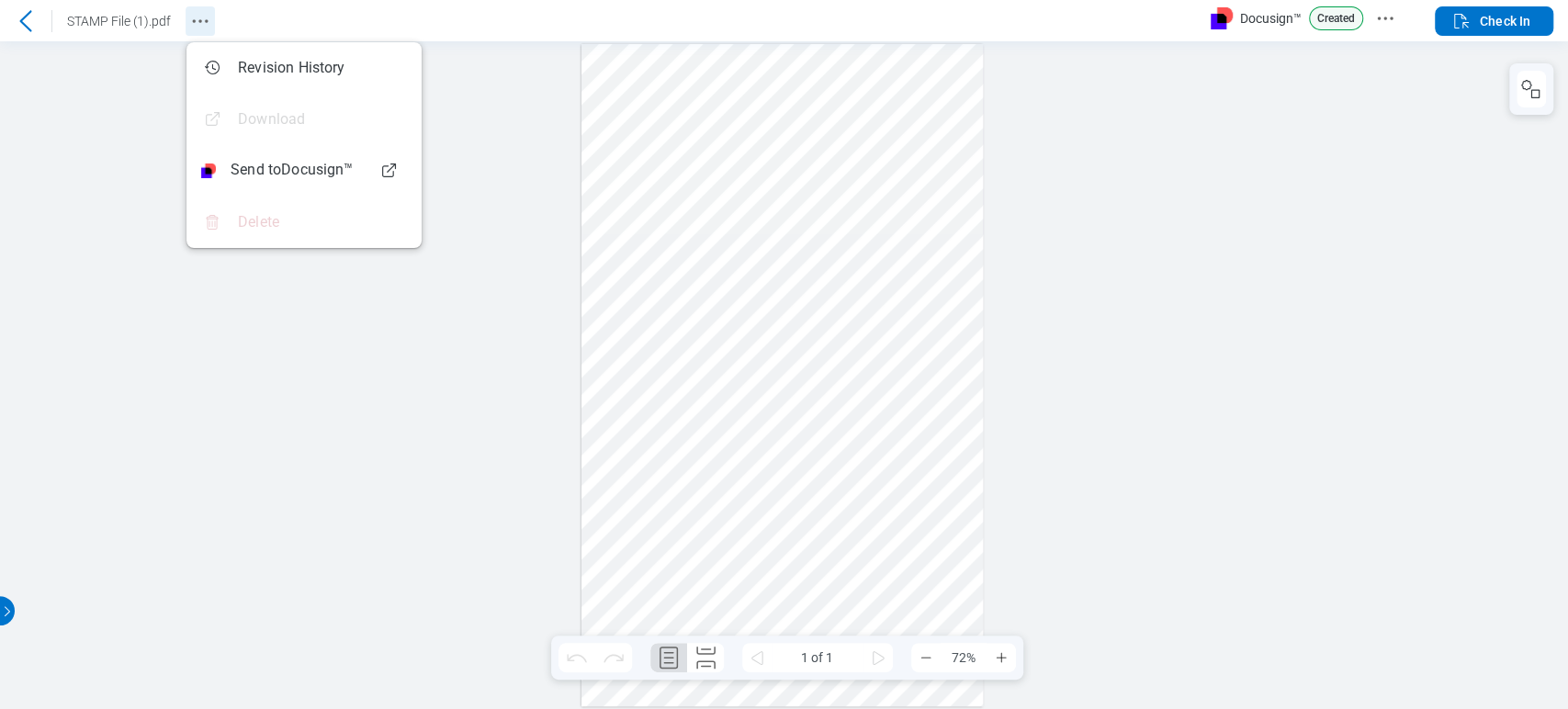
click at [208, 30] on icon "Revision History" at bounding box center [200, 21] width 22 height 22
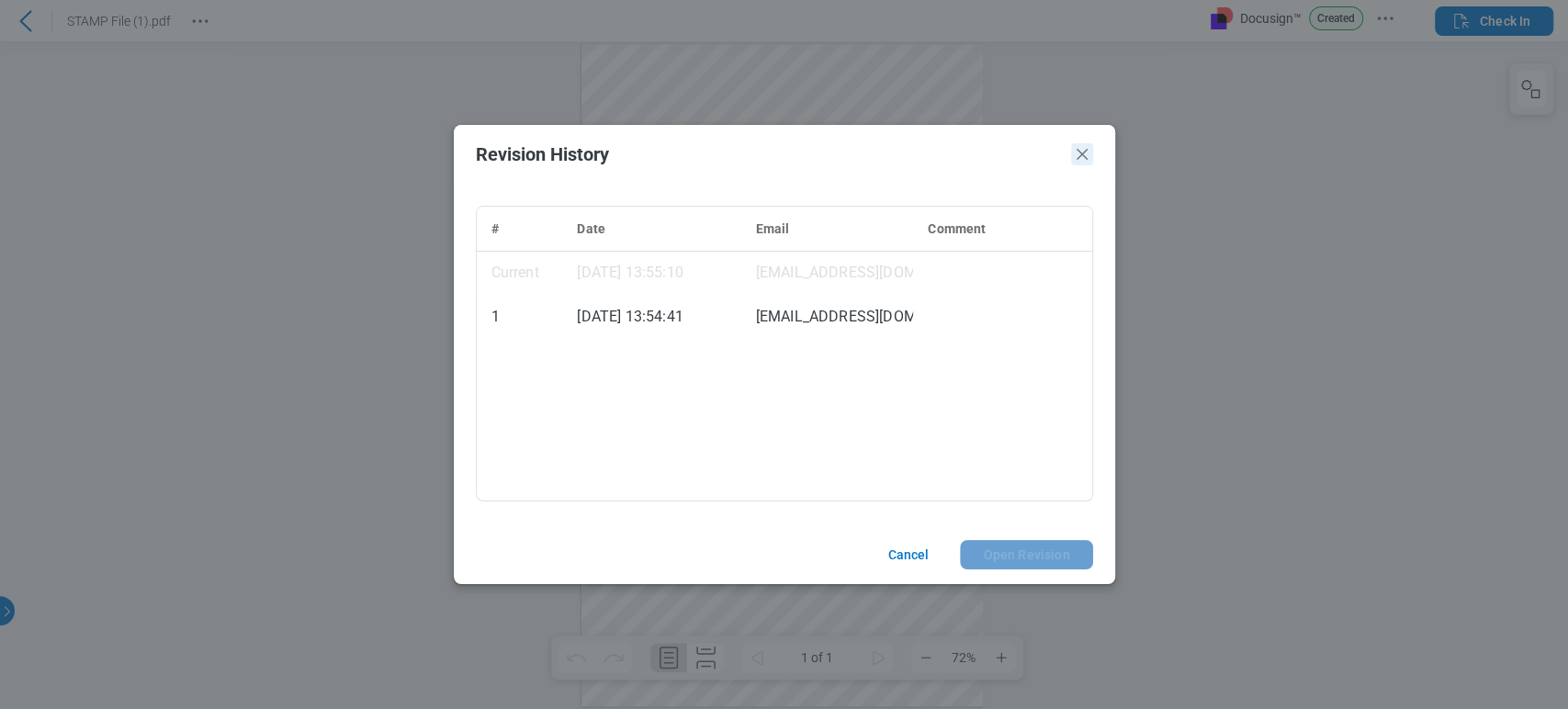
click at [0, 0] on icon "Close" at bounding box center [0, 0] width 0 height 0
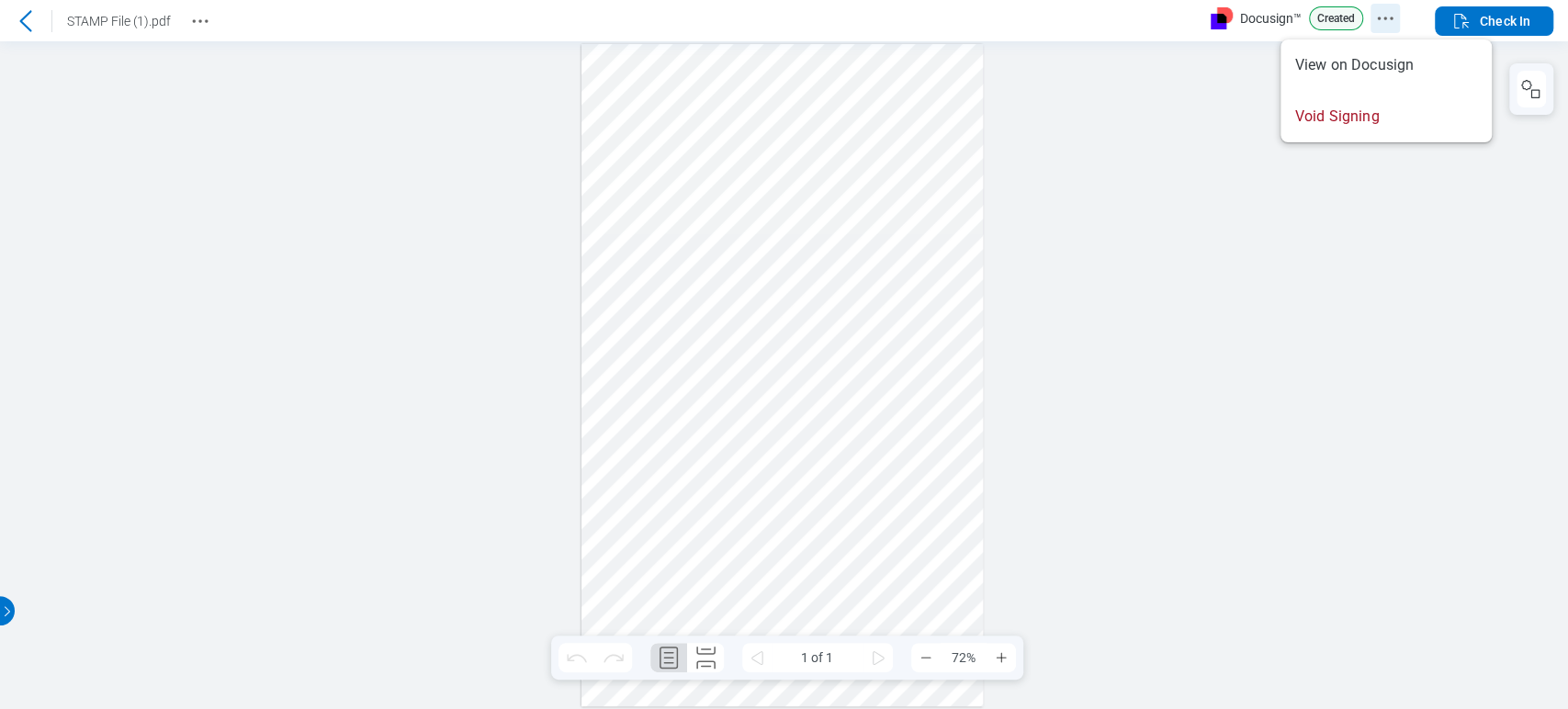
click at [1385, 27] on icon "Docusign Menu" at bounding box center [1385, 18] width 22 height 22
click at [1359, 12] on icon "Docusign Menu" at bounding box center [1369, 18] width 22 height 22
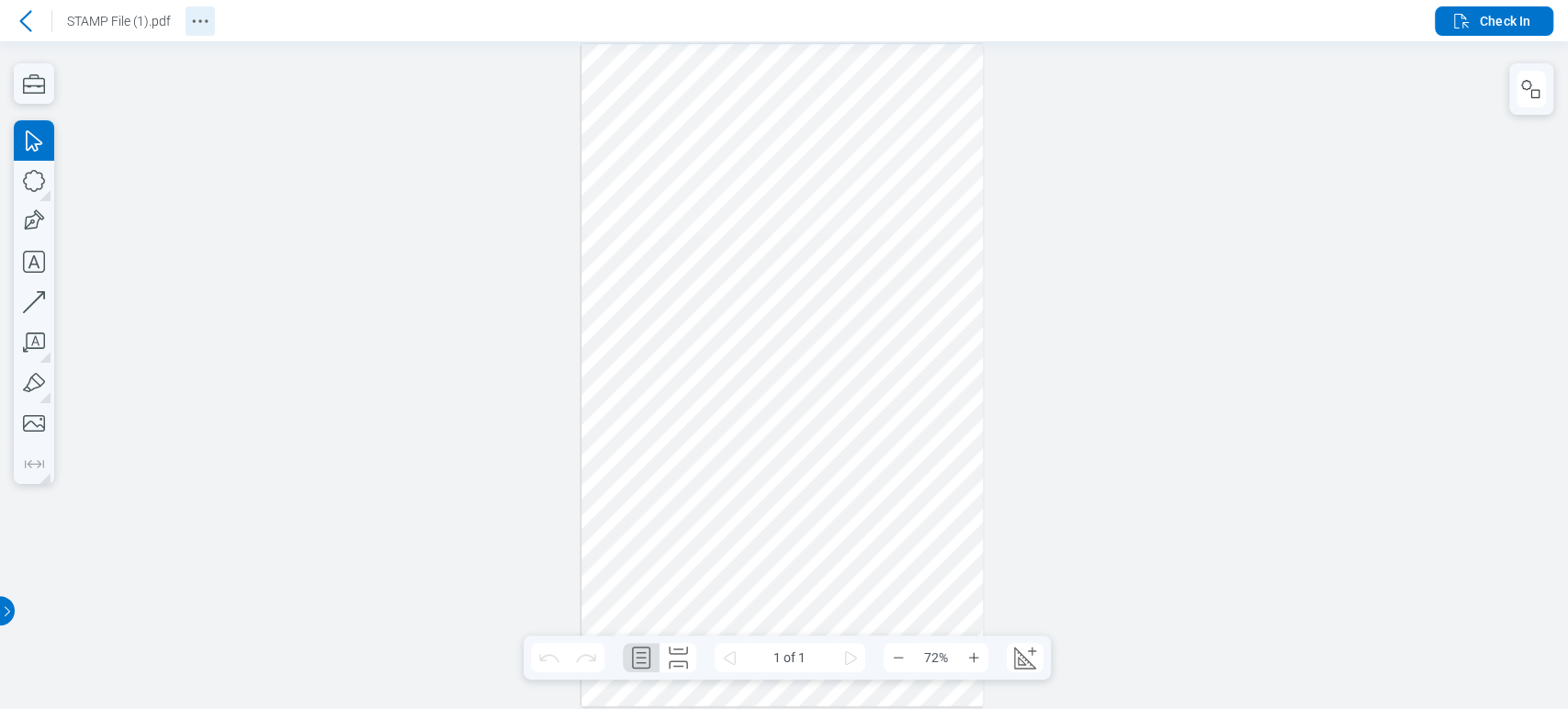
click at [189, 30] on icon "Revision History" at bounding box center [200, 21] width 22 height 22
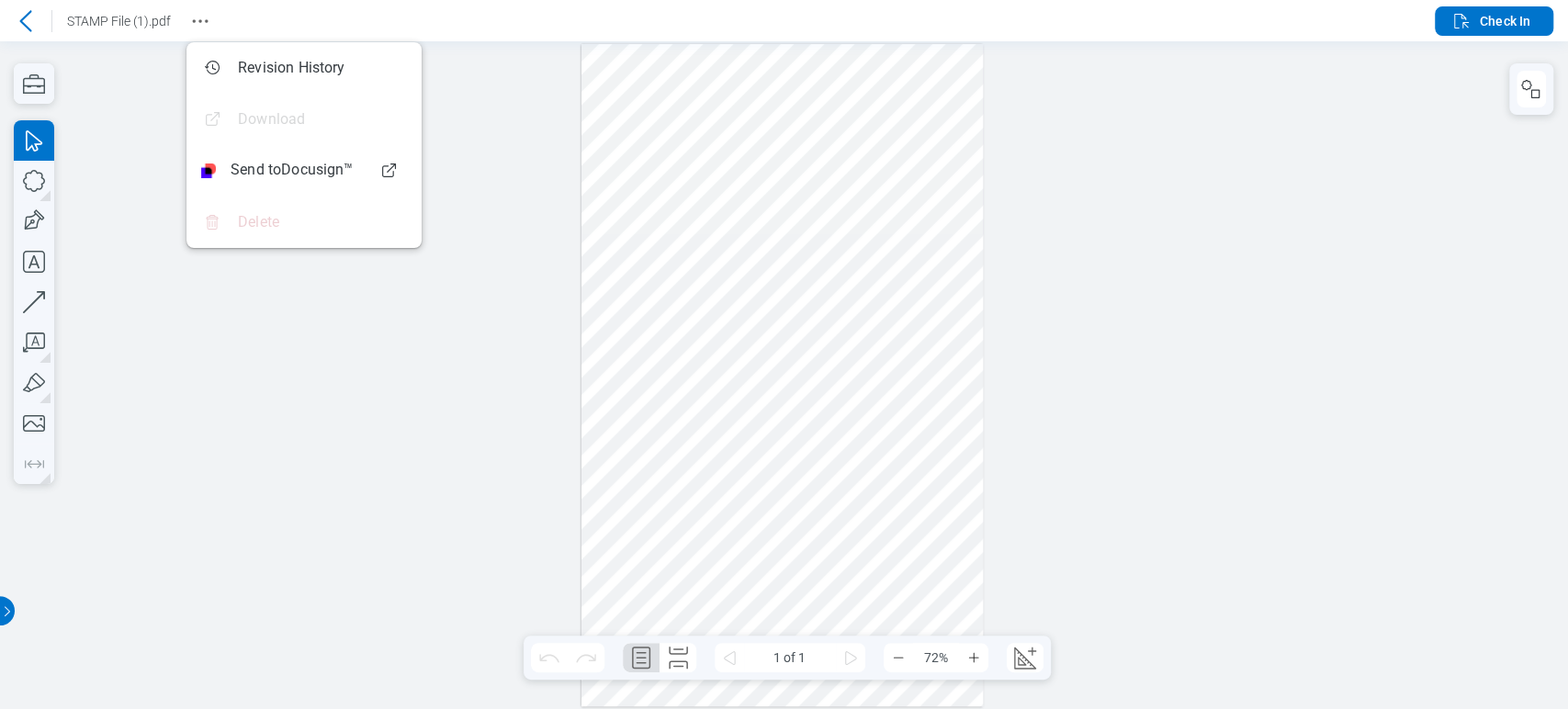
drag, startPoint x: 1200, startPoint y: 91, endPoint x: 1025, endPoint y: 97, distance: 175.1
click at [1198, 95] on div at bounding box center [784, 375] width 1568 height 667
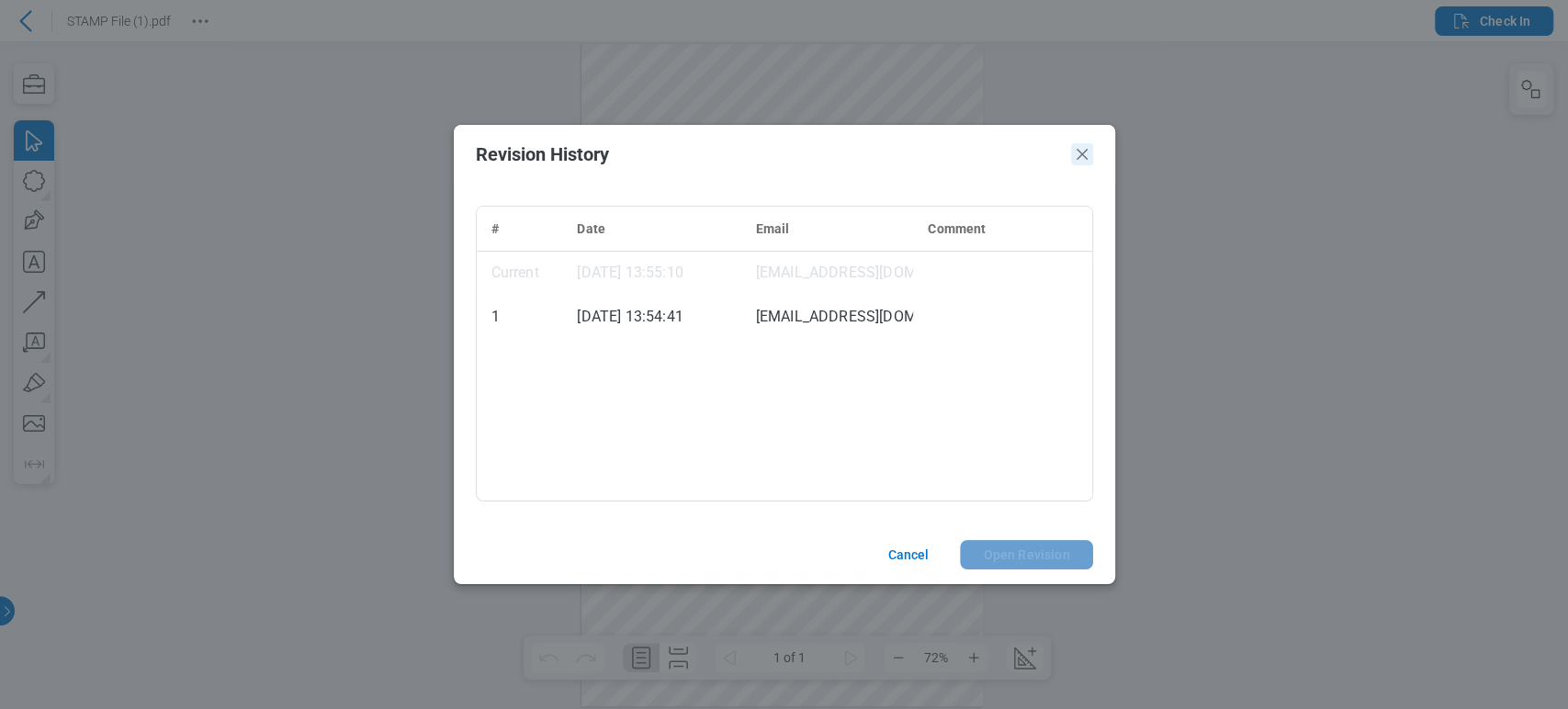
click at [1086, 154] on icon "Close" at bounding box center [1082, 154] width 22 height 22
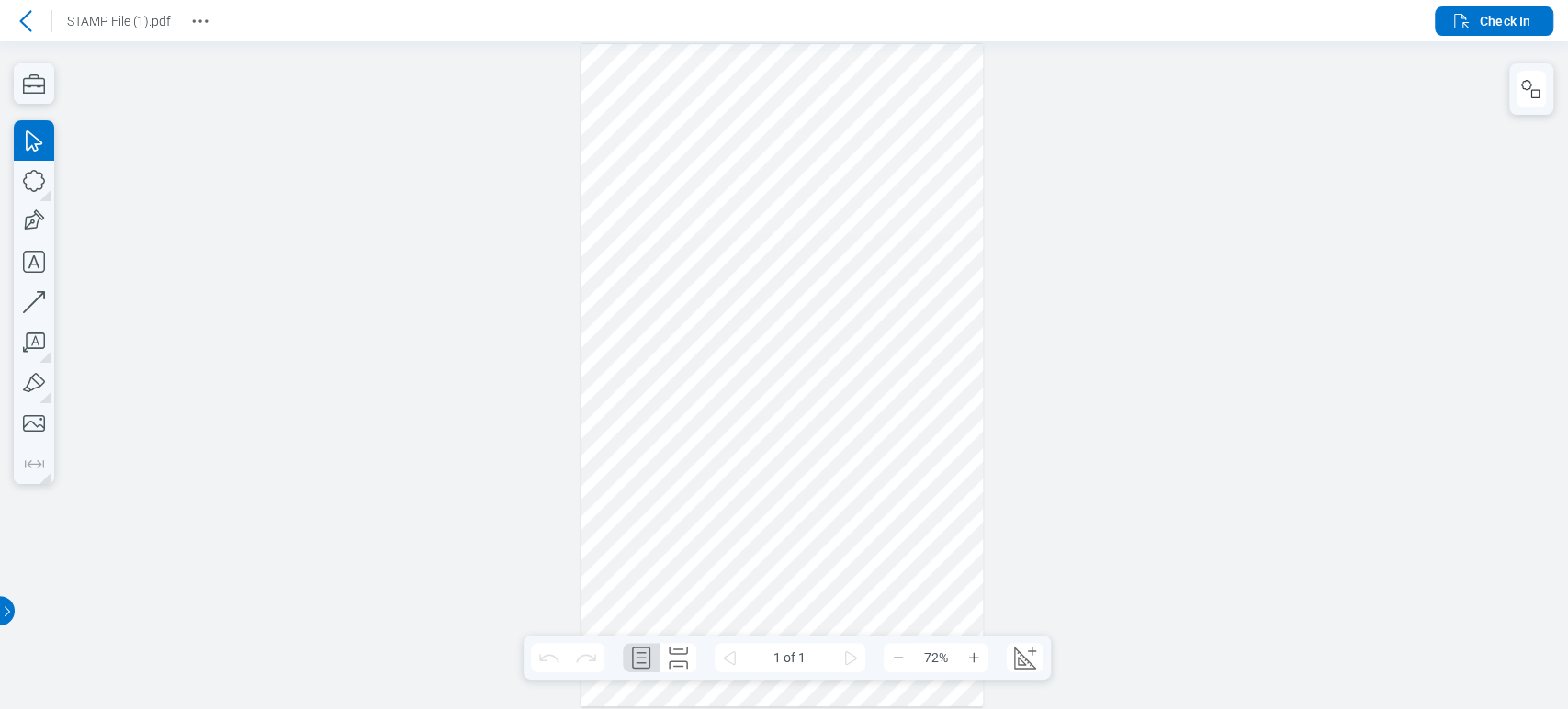
click at [1136, 450] on div at bounding box center [784, 375] width 1568 height 667
click at [188, 27] on button "Revision History" at bounding box center [200, 21] width 30 height 30
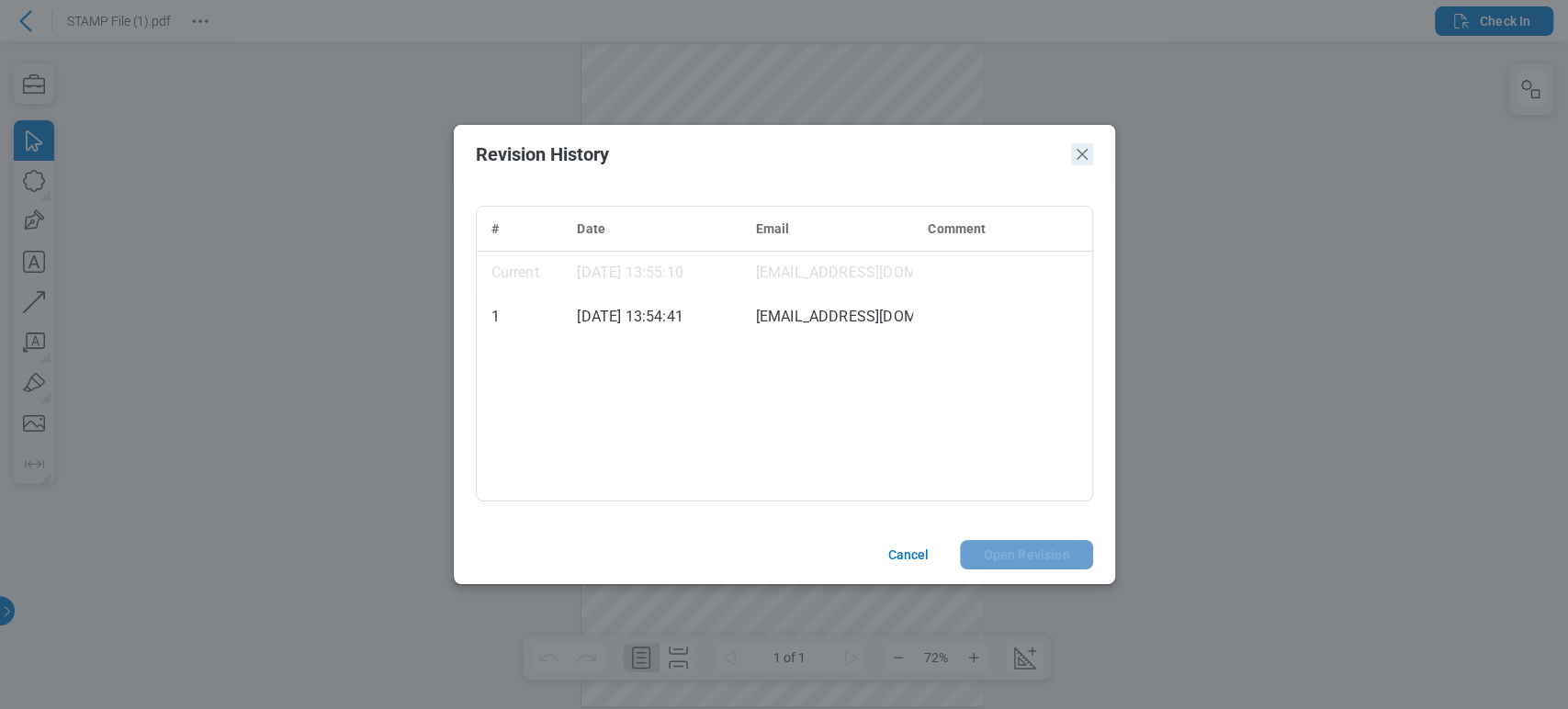
click at [1081, 144] on icon "Close" at bounding box center [1082, 154] width 22 height 22
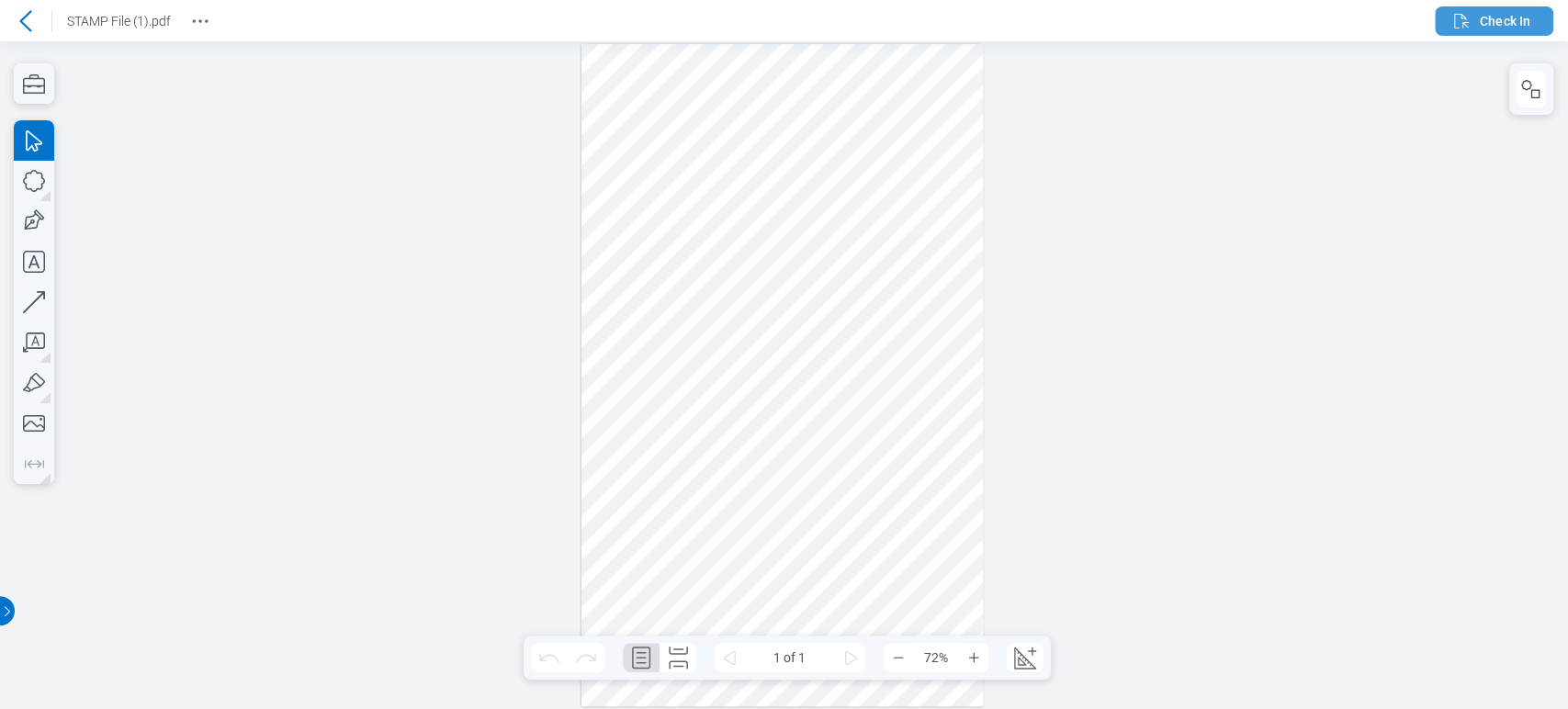
click at [1489, 26] on span "Check In" at bounding box center [1504, 21] width 51 height 18
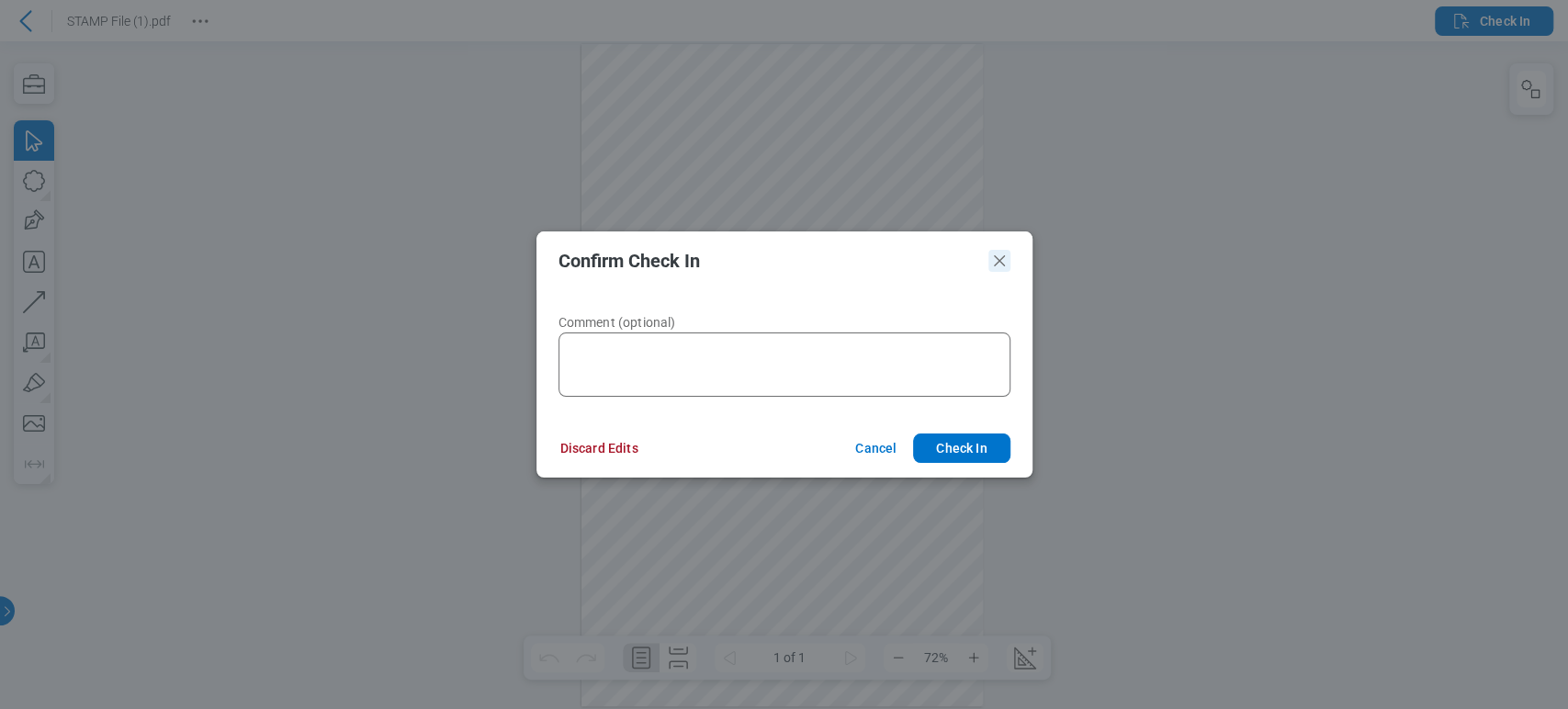
click at [990, 262] on icon "Close" at bounding box center [999, 260] width 22 height 22
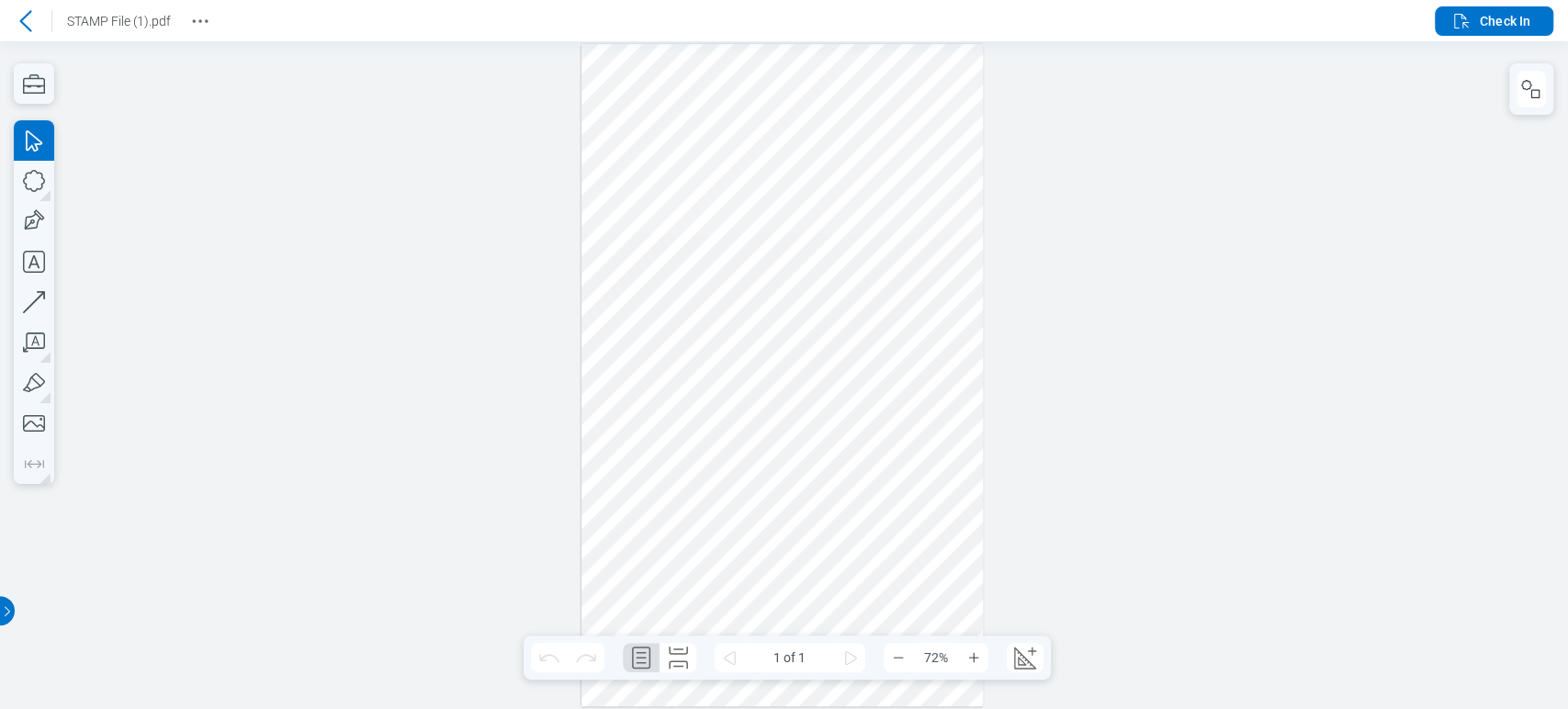
click at [36, 25] on icon at bounding box center [26, 21] width 22 height 22
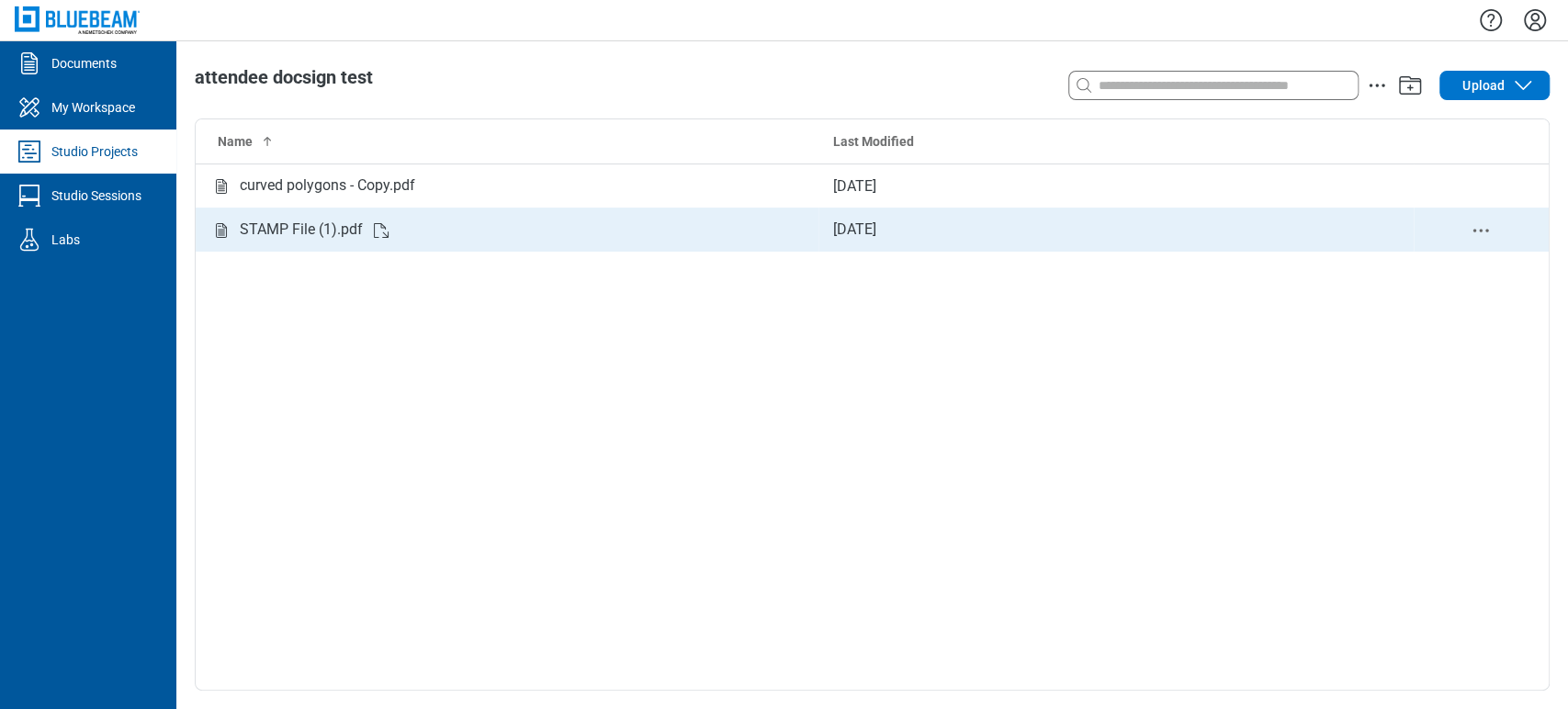
click at [370, 232] on icon "Studio items table" at bounding box center [381, 231] width 22 height 22
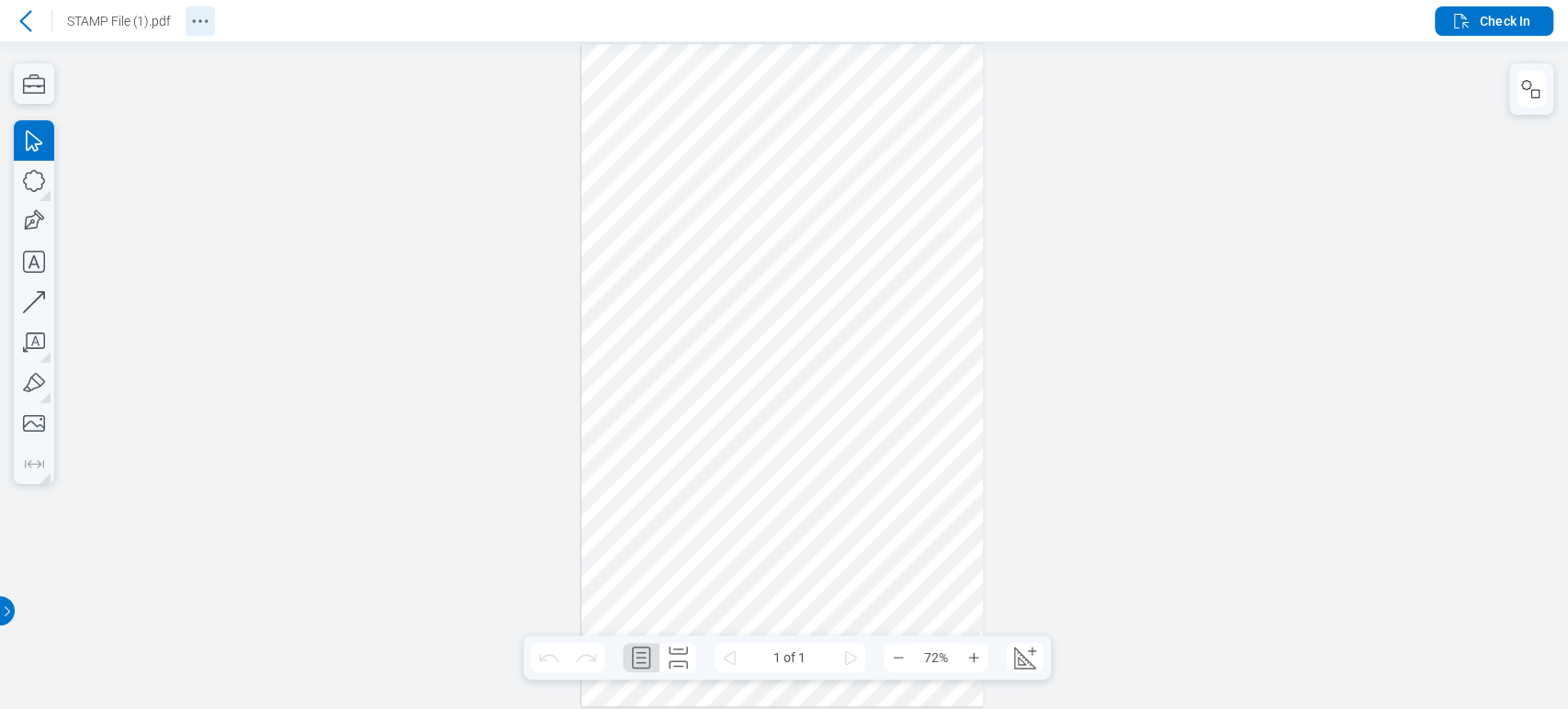
click at [187, 23] on button "Revision History" at bounding box center [200, 21] width 30 height 30
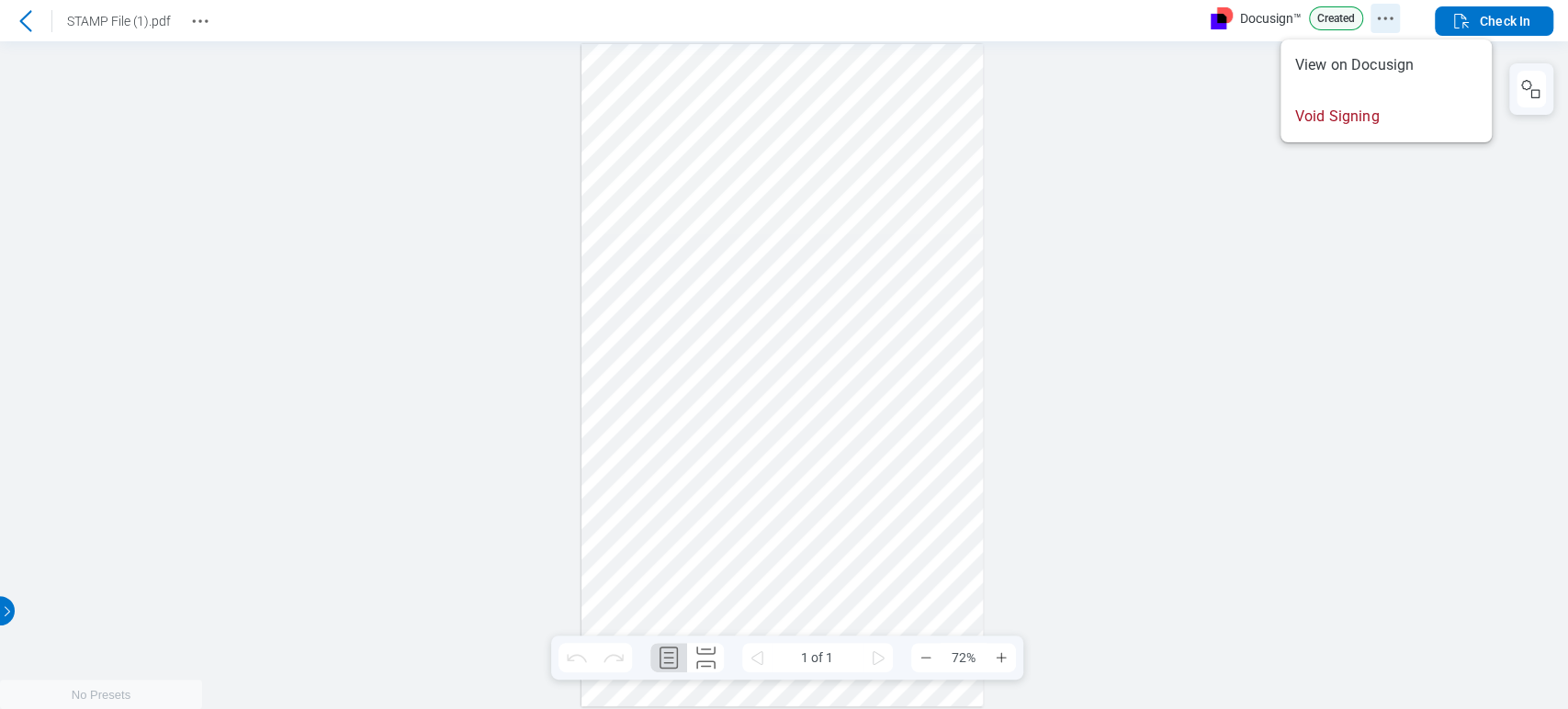
click at [1380, 16] on icon "Docusign Menu" at bounding box center [1385, 18] width 22 height 22
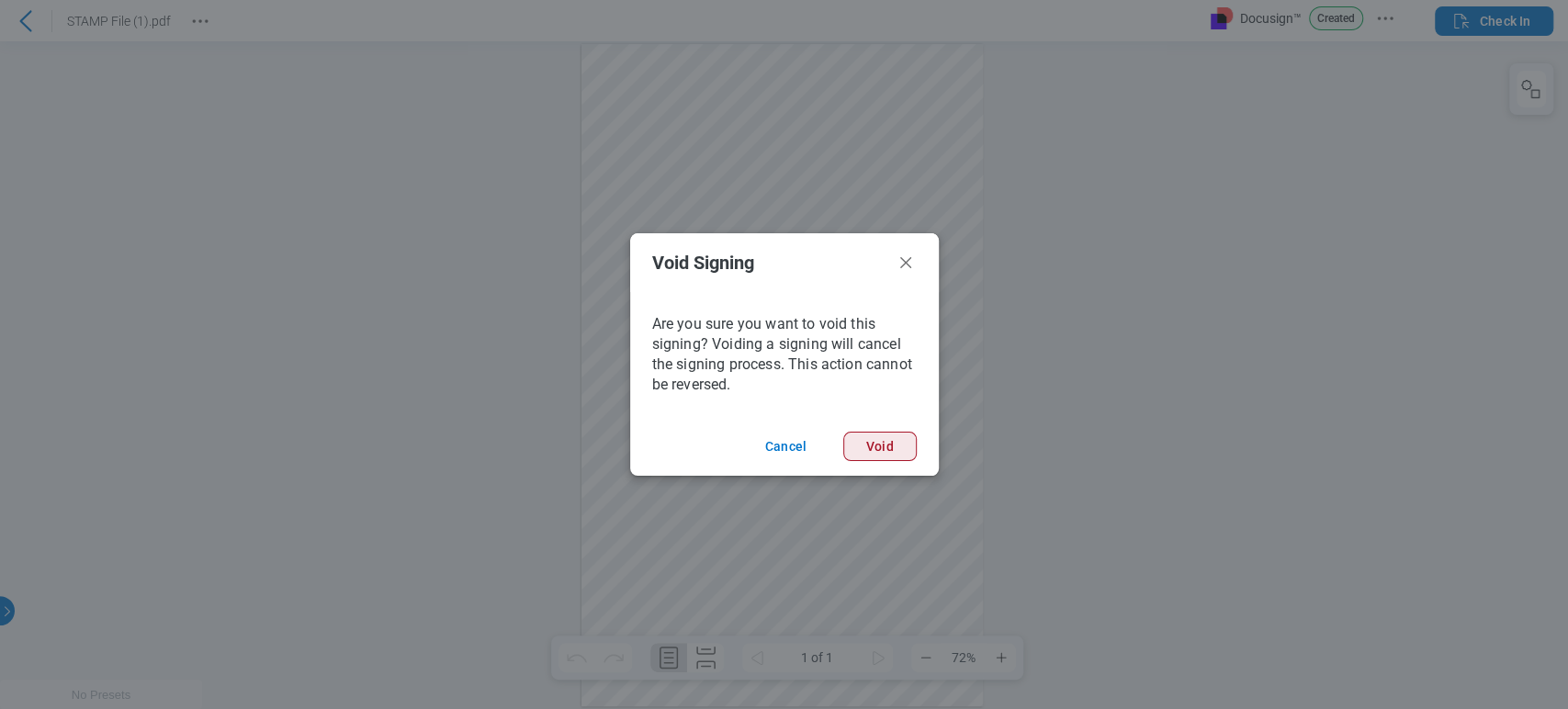
click at [178, 30] on button "Void" at bounding box center [168, 15] width 20 height 30
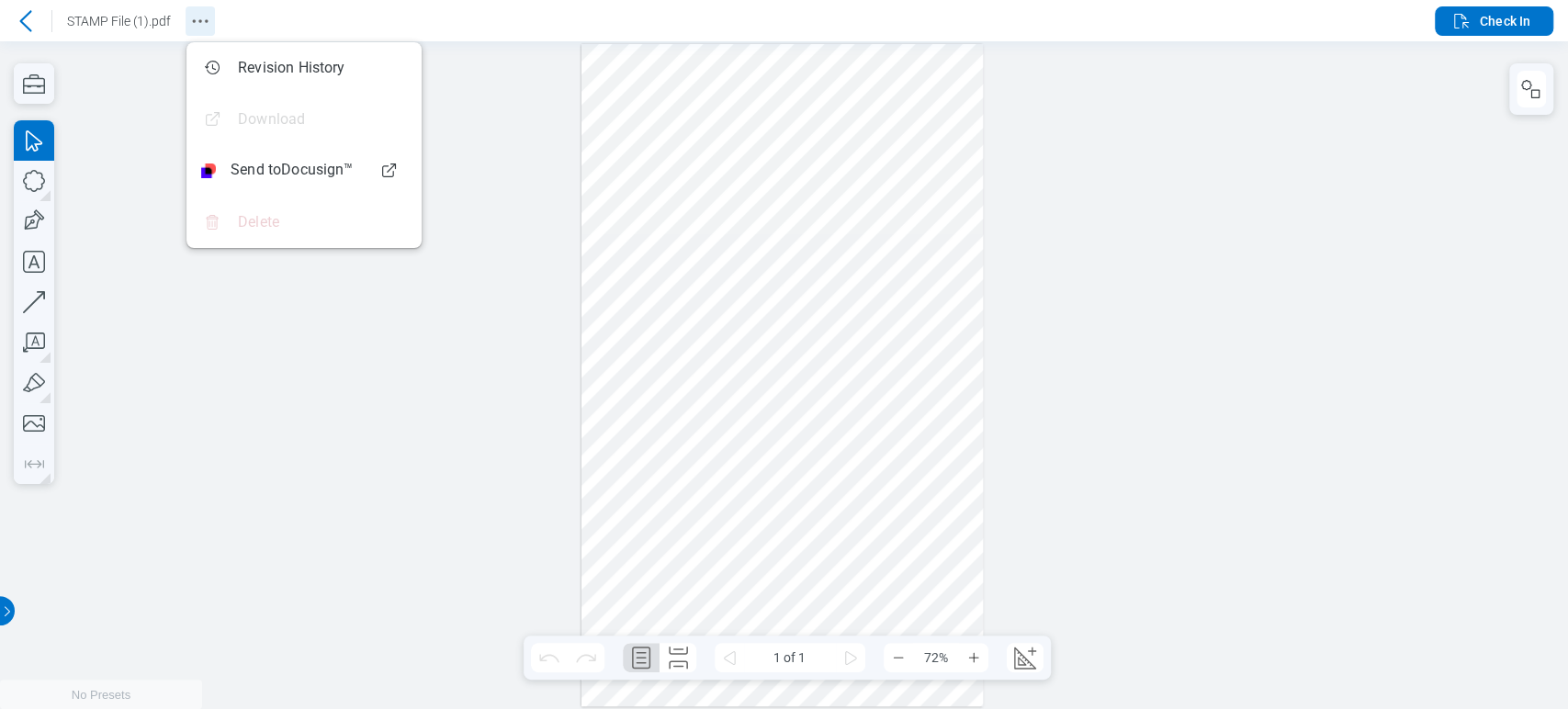
click at [187, 19] on button "Revision History" at bounding box center [200, 21] width 30 height 30
drag, startPoint x: 212, startPoint y: 412, endPoint x: 549, endPoint y: 536, distance: 359.1
click at [213, 412] on div at bounding box center [784, 375] width 1568 height 667
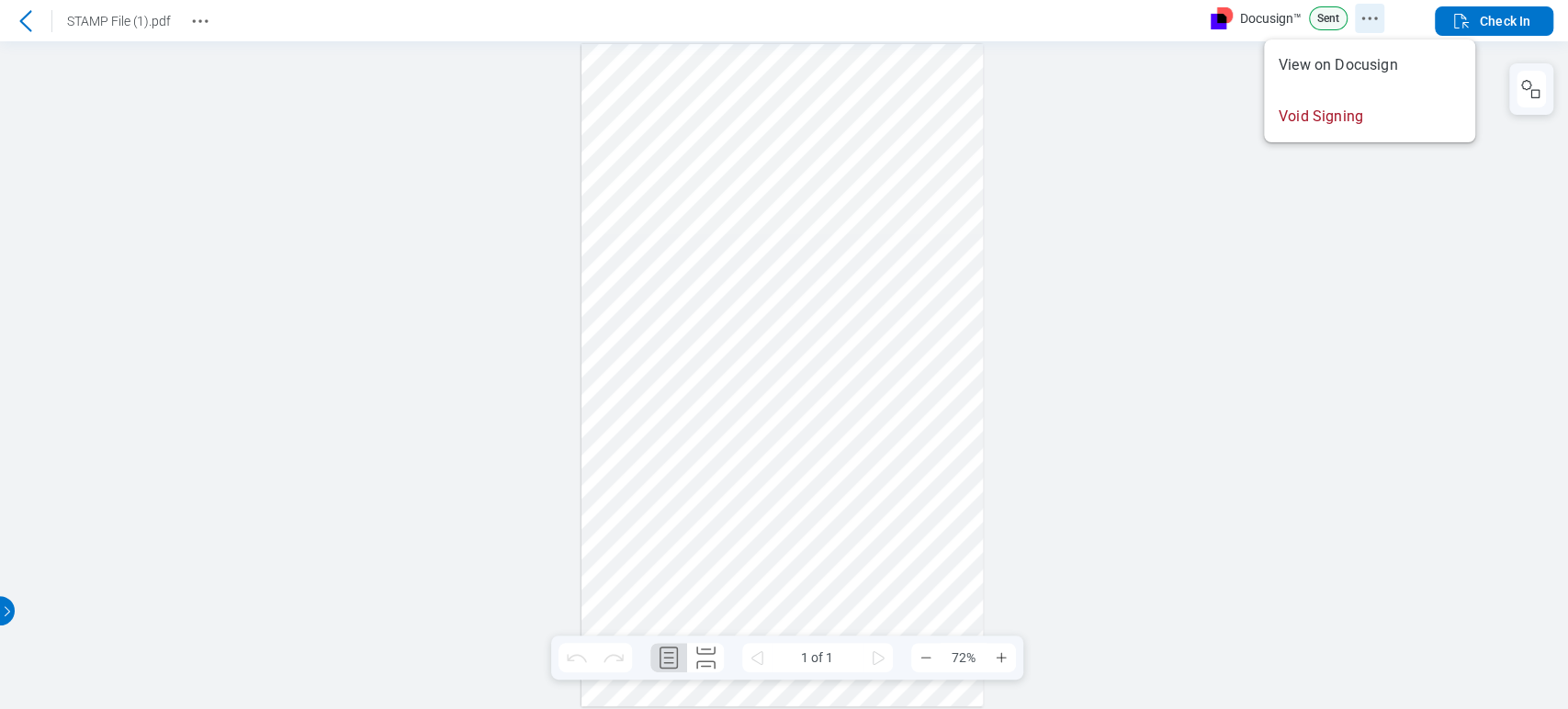
click at [1369, 16] on icon "Docusign Menu" at bounding box center [1369, 18] width 22 height 22
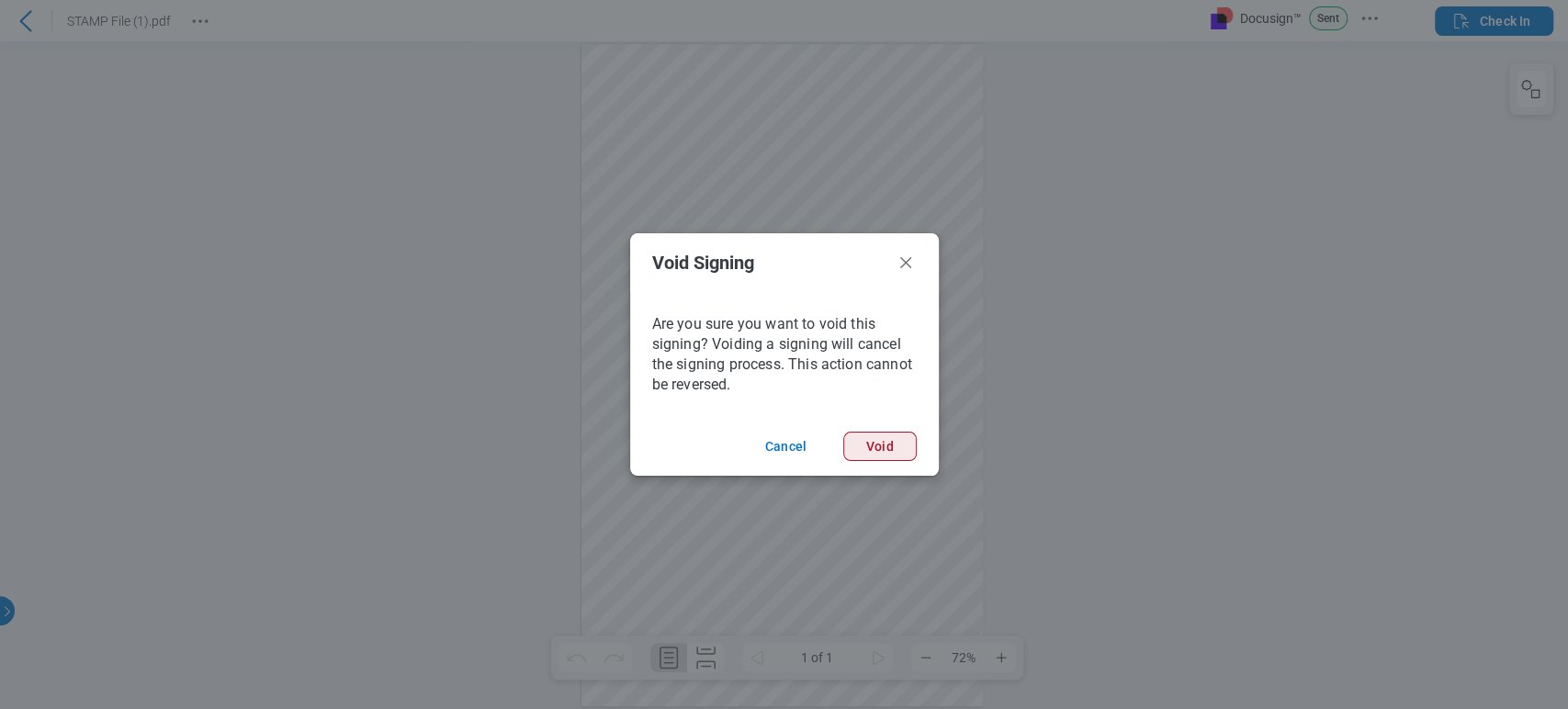
click at [0, 0] on button "Void" at bounding box center [0, 0] width 0 height 0
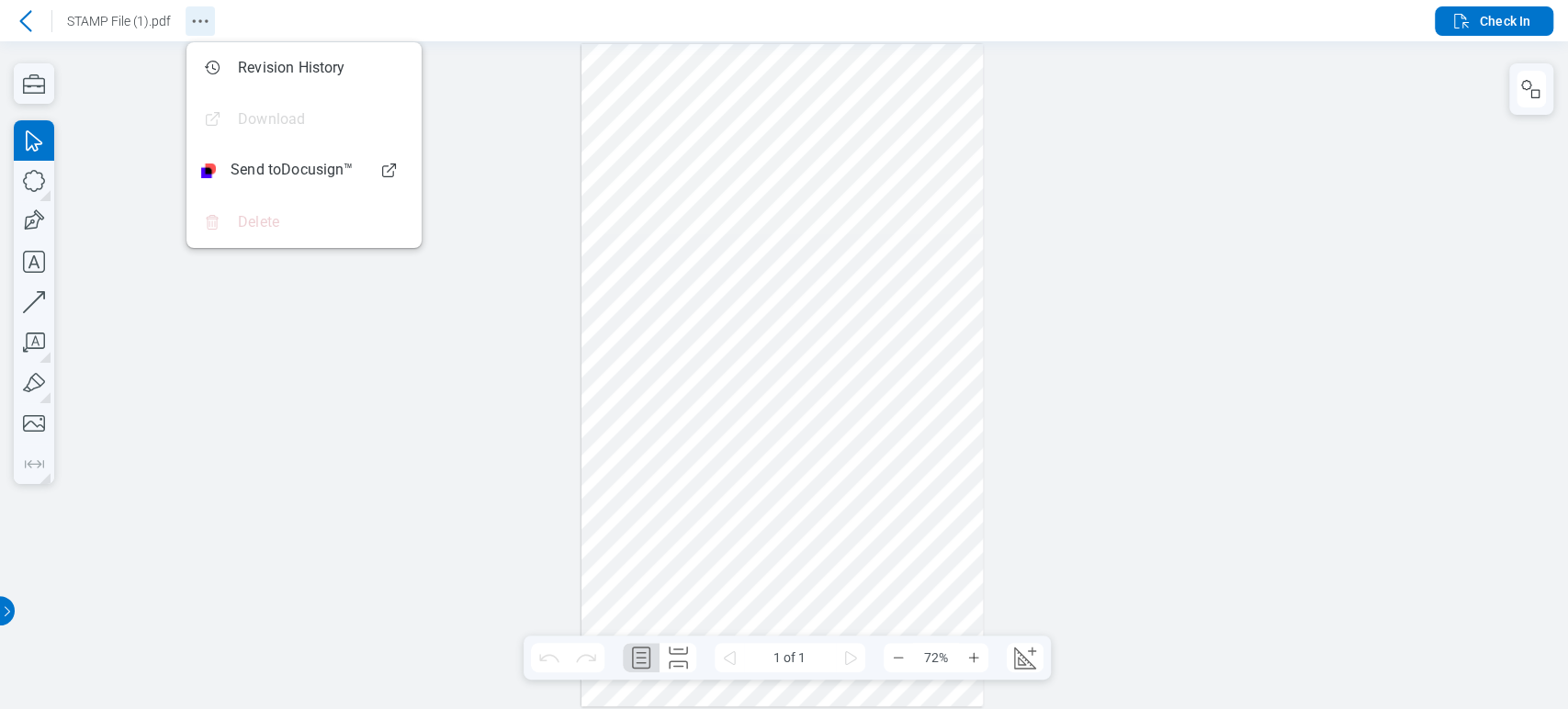
click at [199, 17] on icon "Revision History" at bounding box center [200, 21] width 22 height 22
click at [564, 156] on div at bounding box center [784, 375] width 1568 height 667
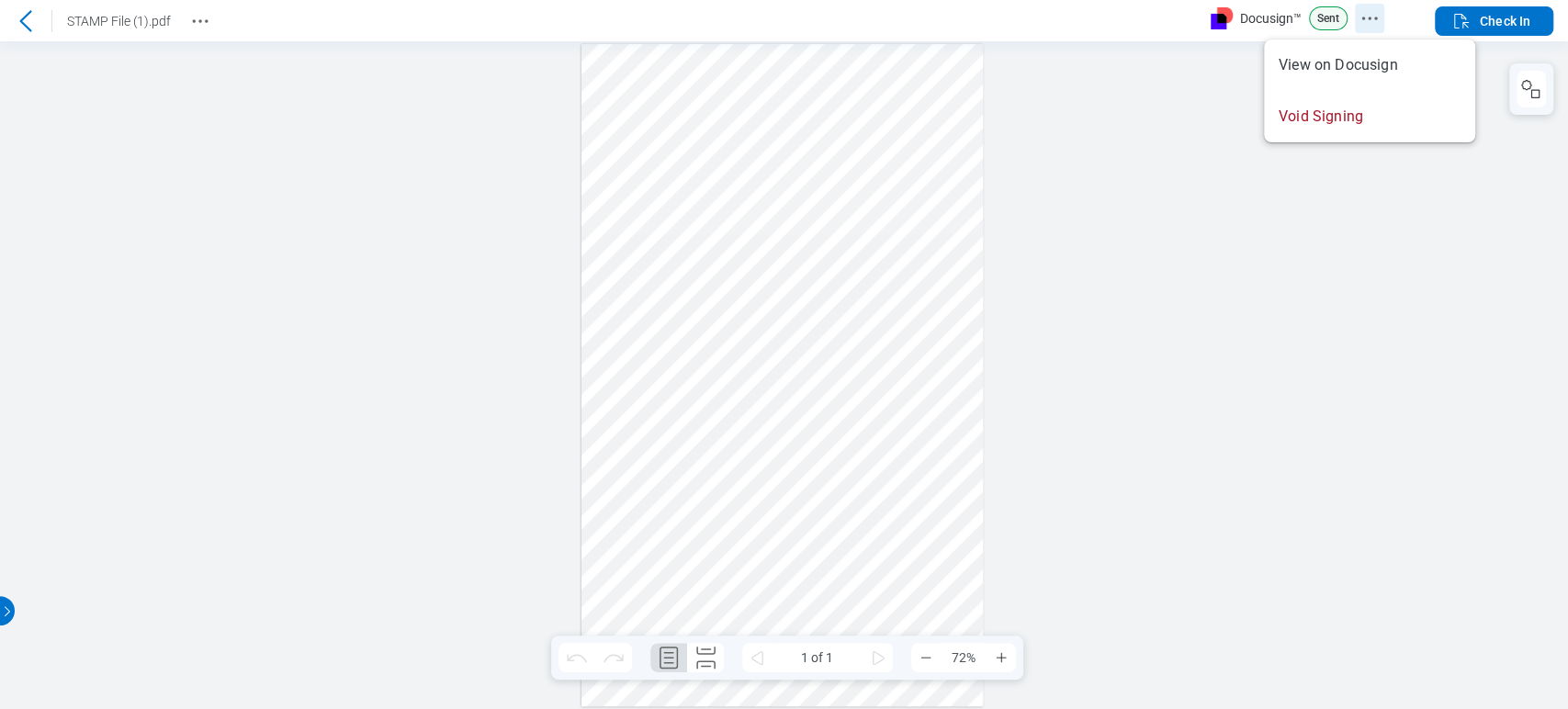
click at [1366, 14] on icon "Docusign Menu" at bounding box center [1369, 18] width 22 height 22
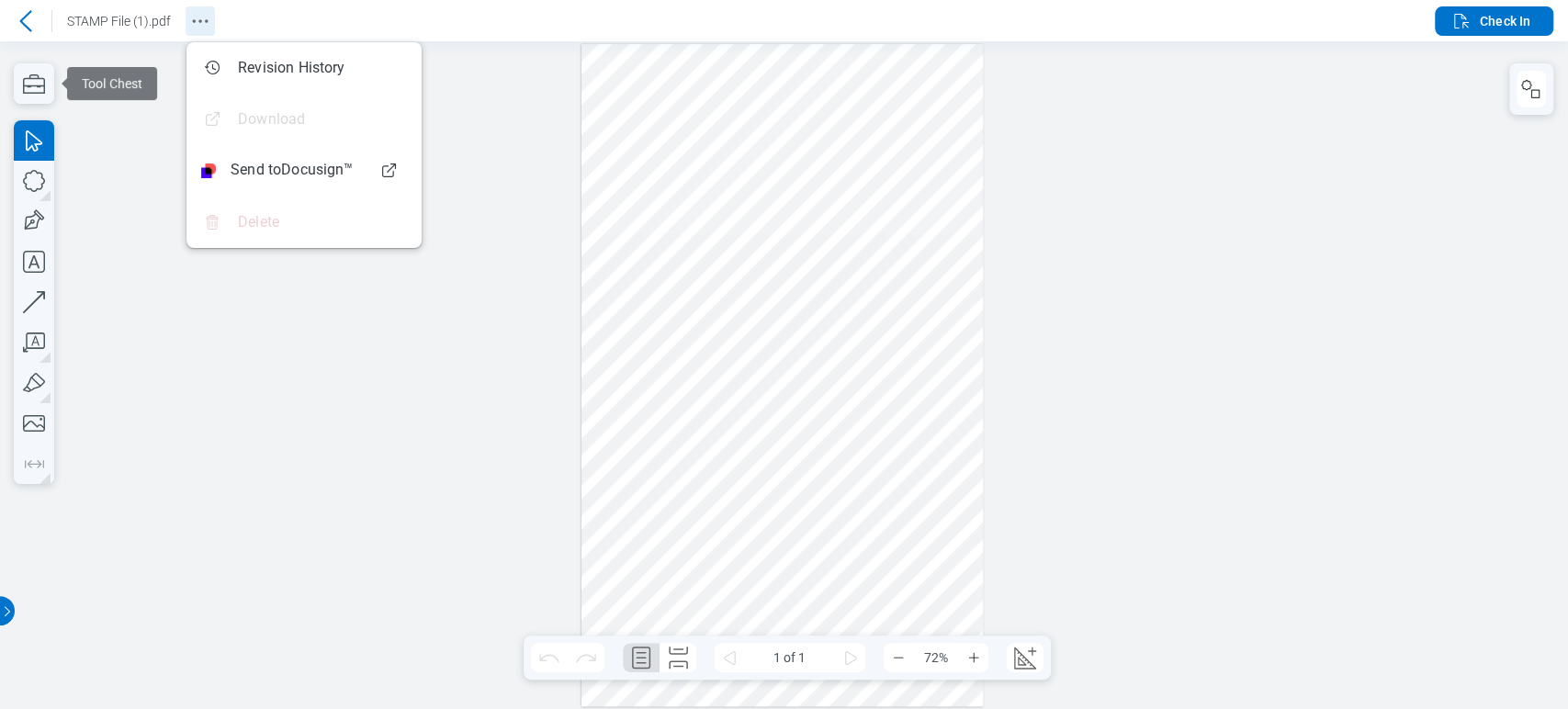
click at [191, 21] on icon "Revision History" at bounding box center [200, 21] width 22 height 22
click at [1465, 21] on icon "button" at bounding box center [1461, 21] width 15 height 15
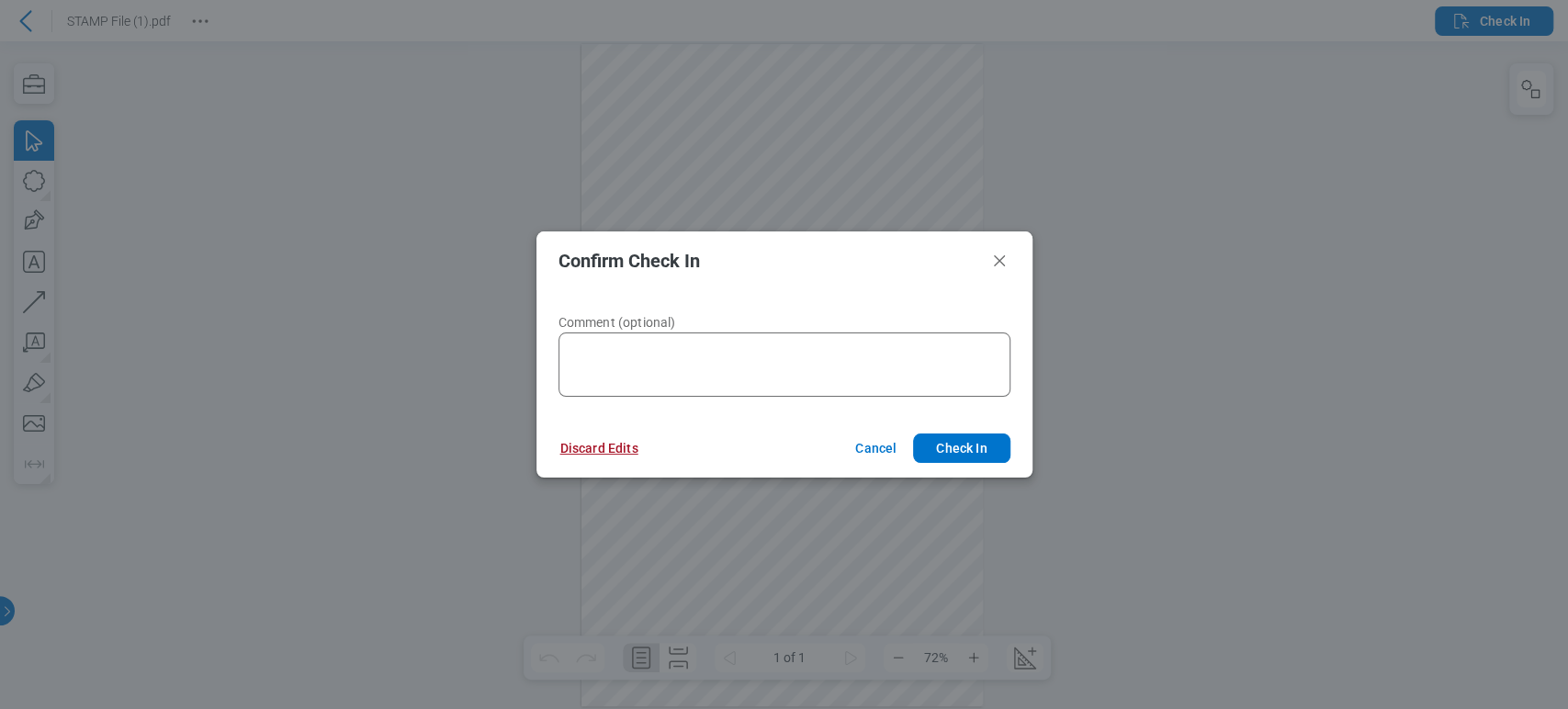
click at [624, 447] on button "Discard Edits" at bounding box center [599, 448] width 122 height 30
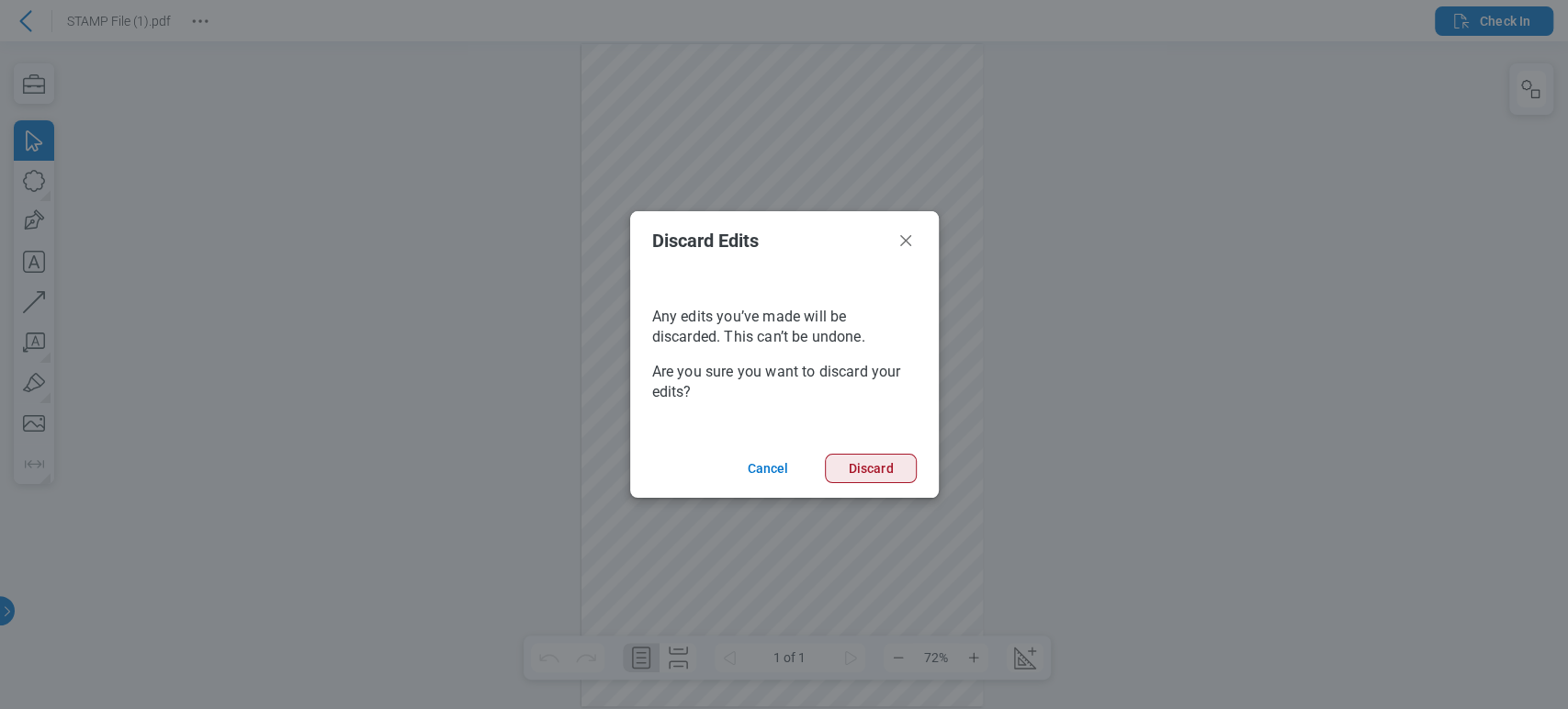
click at [874, 470] on button "Discard" at bounding box center [870, 468] width 90 height 30
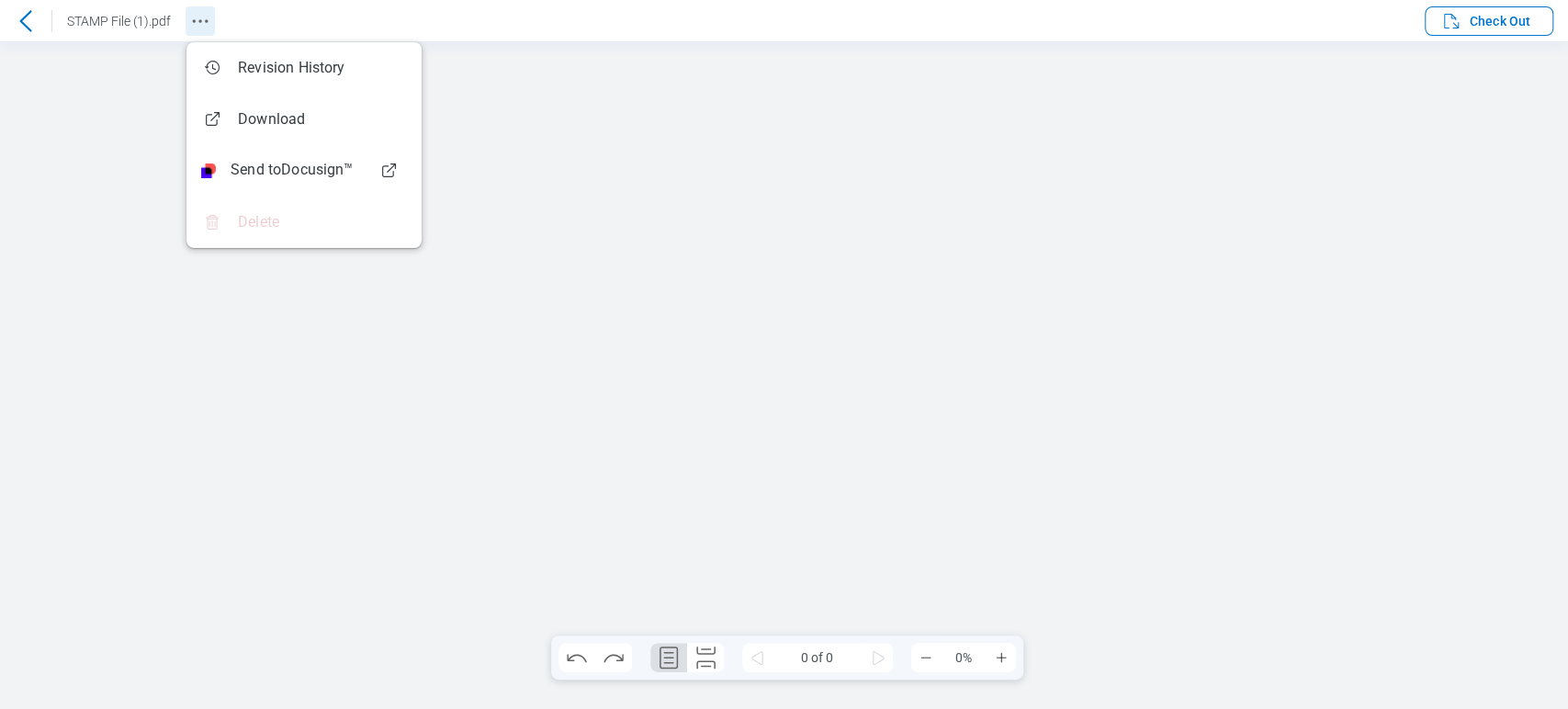
click at [201, 19] on circle "Revision History" at bounding box center [199, 20] width 3 height 3
click at [22, 13] on icon at bounding box center [26, 21] width 22 height 22
